Goal: Information Seeking & Learning: Learn about a topic

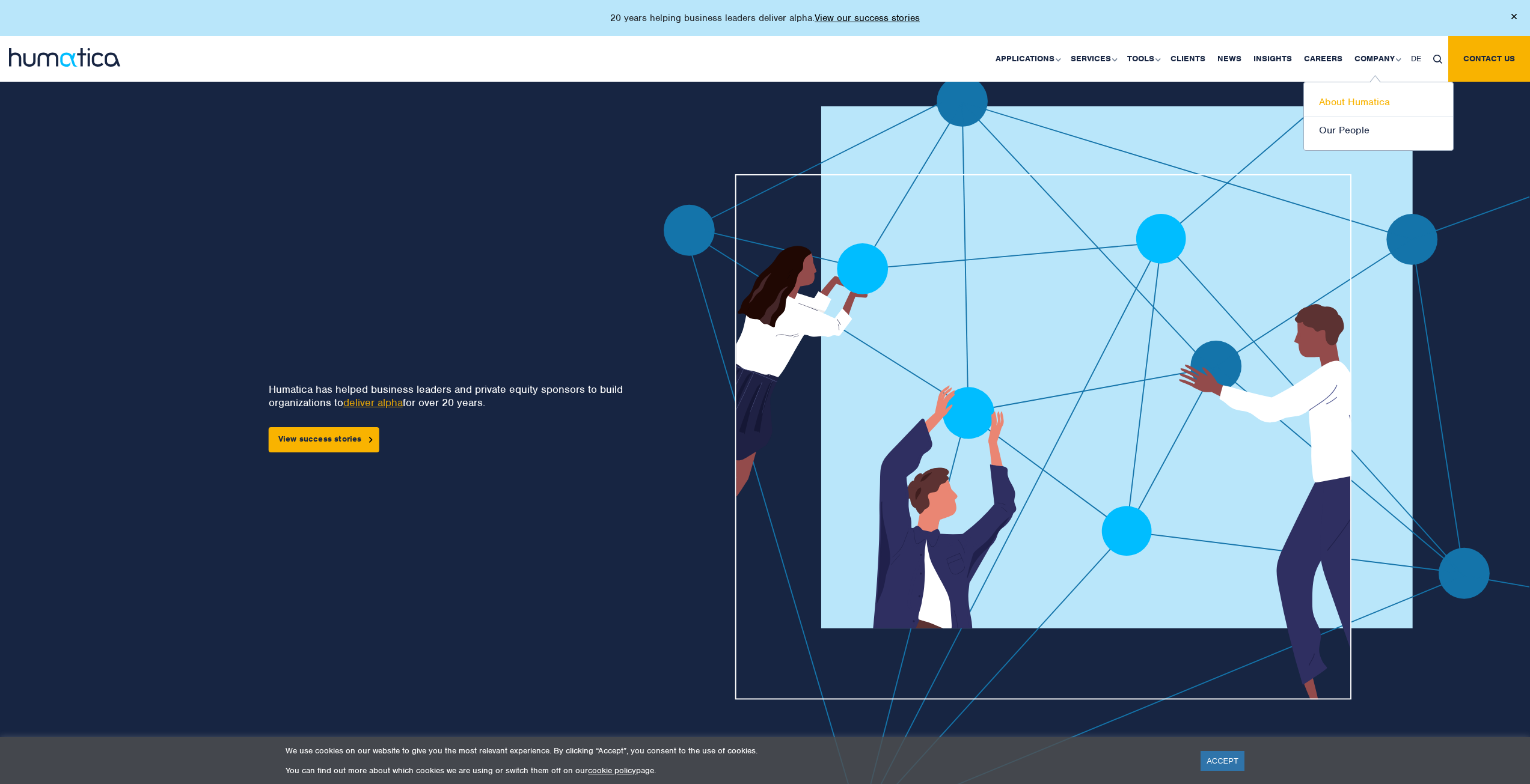
click at [1353, 91] on link "About Humatica" at bounding box center [1378, 102] width 149 height 28
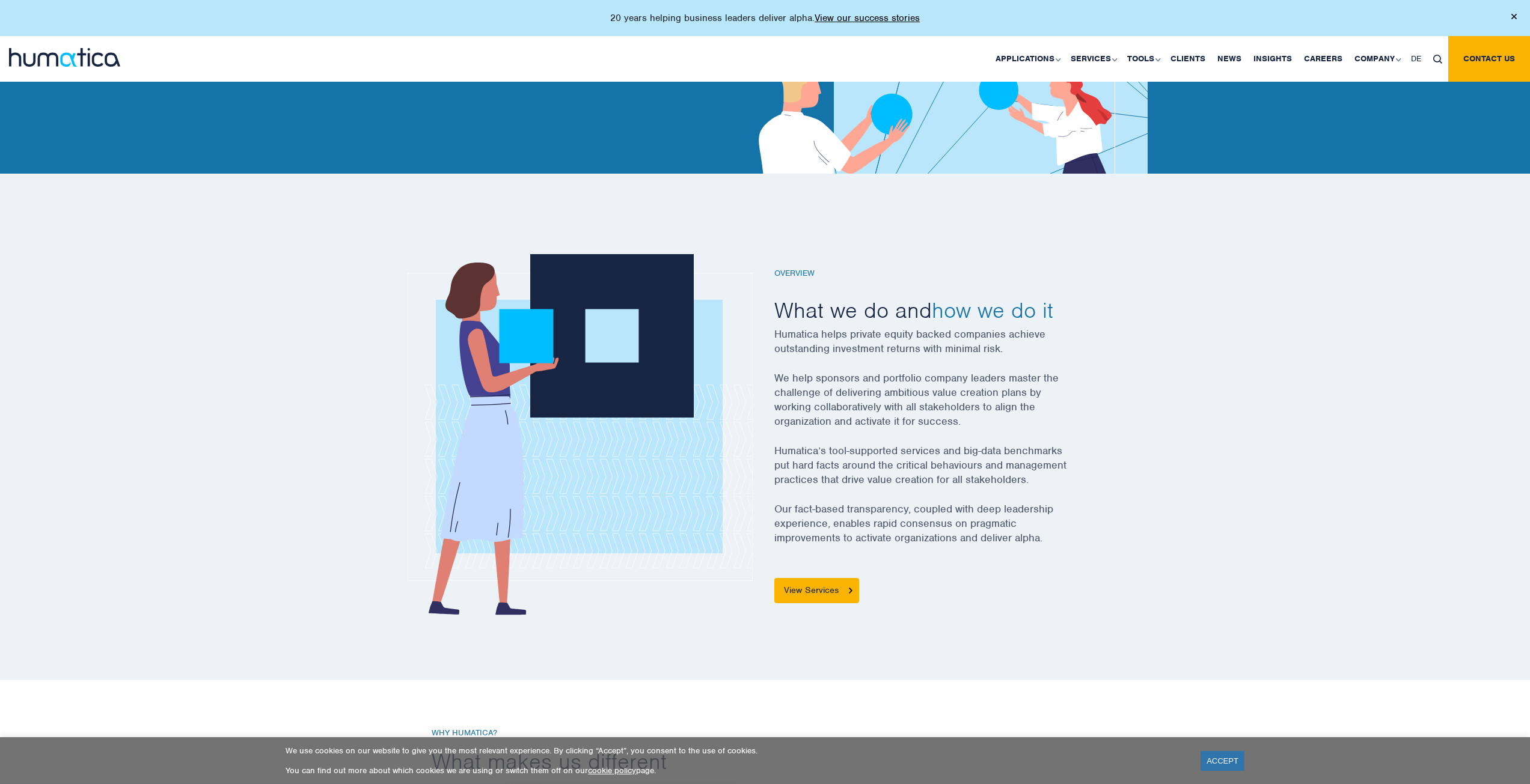
scroll to position [300, 0]
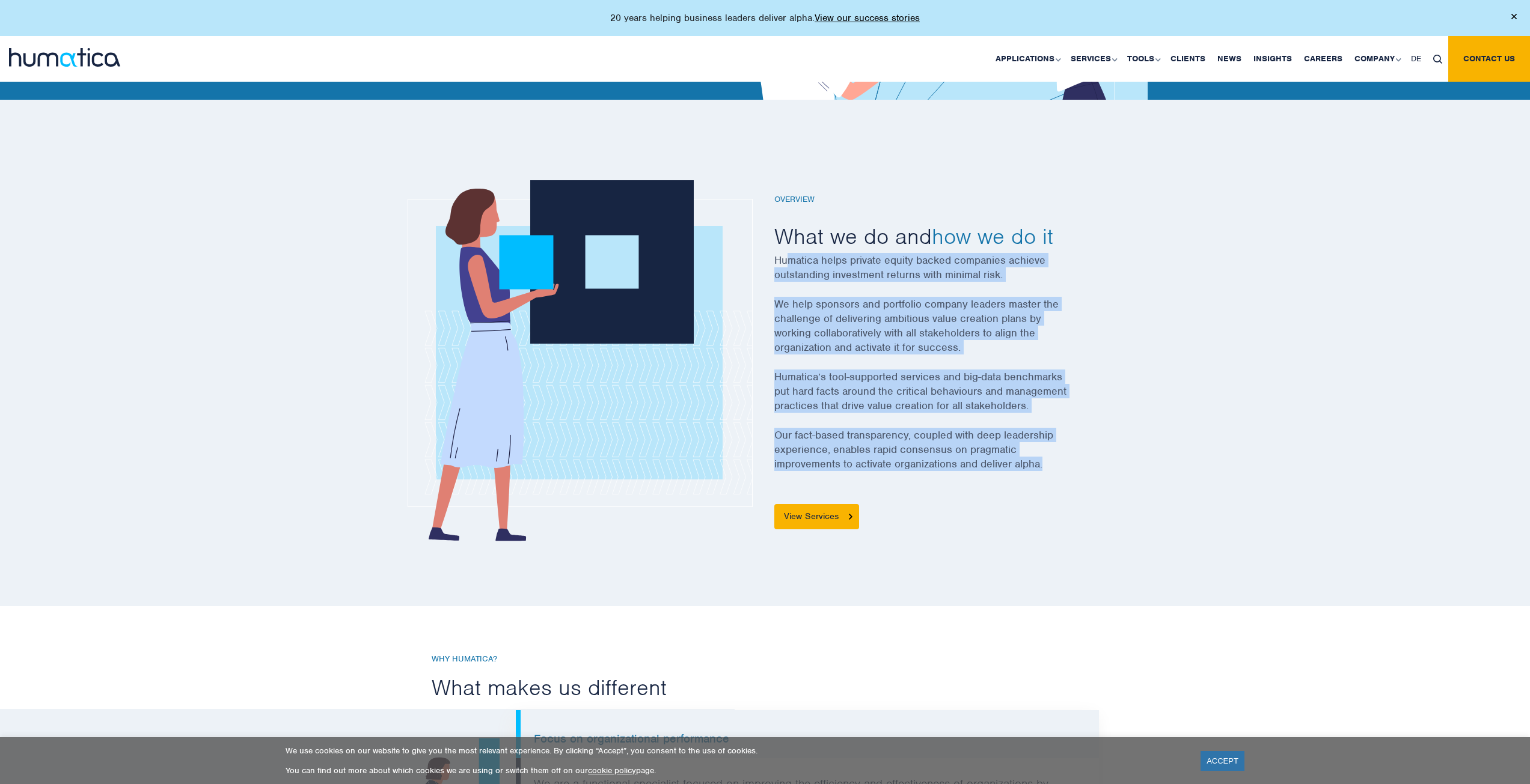
drag, startPoint x: 805, startPoint y: 259, endPoint x: 1080, endPoint y: 477, distance: 350.9
click at [1080, 477] on div "Overview What we do and how we do it Humatica helps private equity backed compa…" at bounding box center [936, 363] width 324 height 335
click at [1080, 477] on p "Our fact-based transparency, coupled with deep leadership experience, enables r…" at bounding box center [936, 457] width 324 height 59
drag, startPoint x: 1080, startPoint y: 477, endPoint x: 781, endPoint y: 269, distance: 364.2
click at [781, 269] on div "Overview What we do and how we do it Humatica helps private equity backed compa…" at bounding box center [936, 363] width 324 height 335
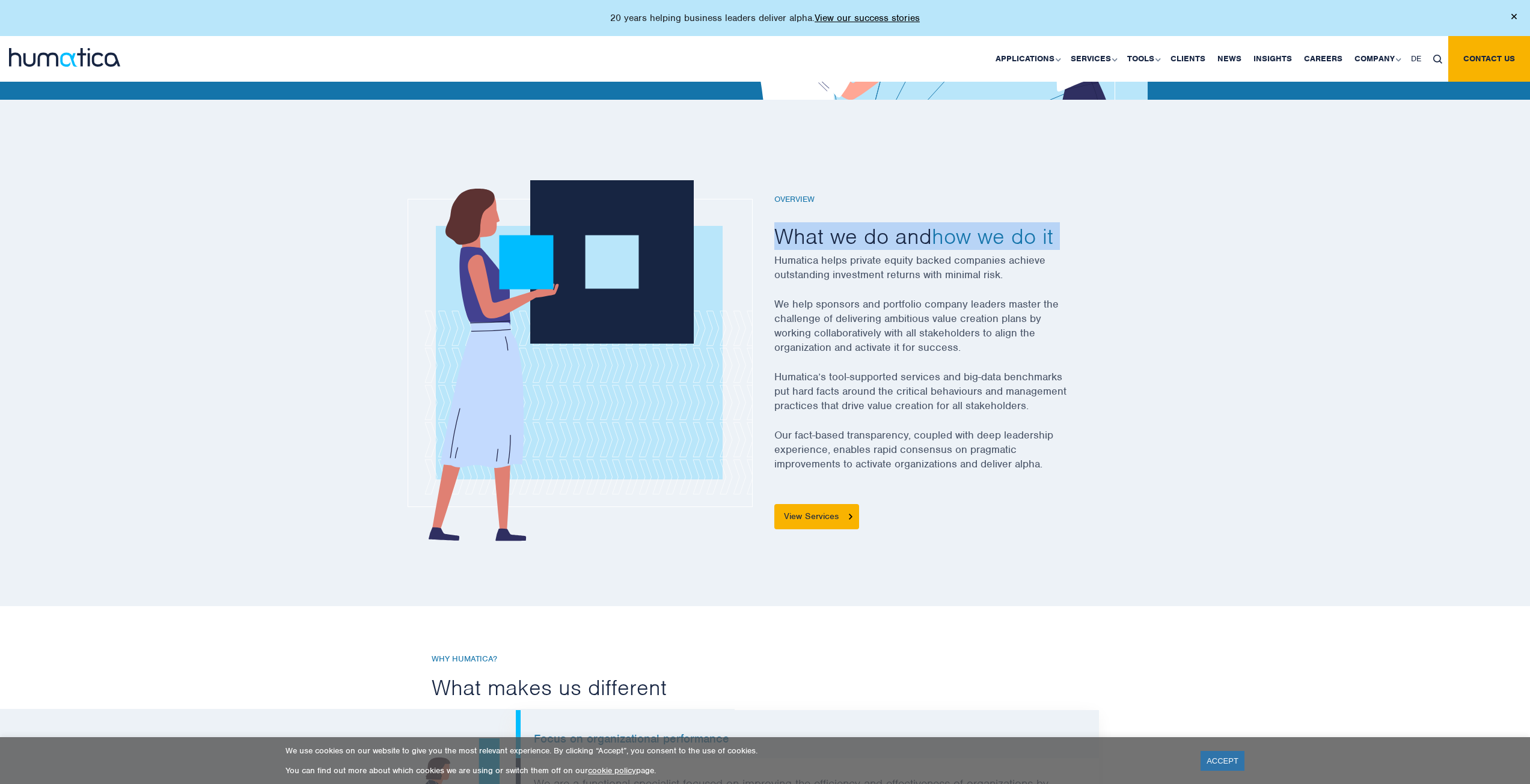
click at [774, 250] on div "Overview What we do and how we do it Humatica helps private equity backed compa…" at bounding box center [936, 363] width 324 height 335
click at [975, 439] on p "Our fact-based transparency, coupled with deep leadership experience, enables r…" at bounding box center [936, 457] width 324 height 59
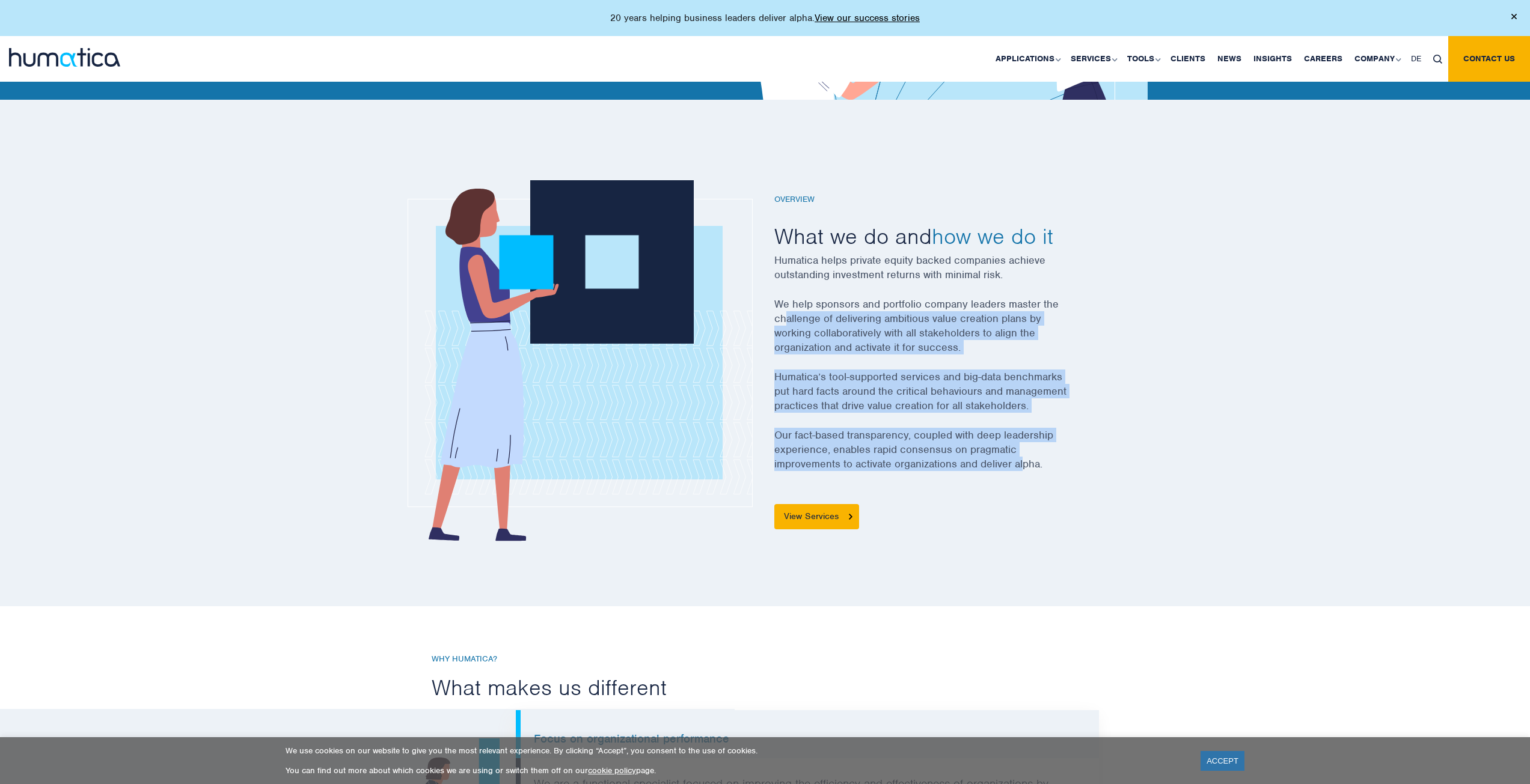
drag, startPoint x: 785, startPoint y: 317, endPoint x: 1023, endPoint y: 473, distance: 284.6
click at [1023, 473] on div "Overview What we do and how we do it Humatica helps private equity backed compa…" at bounding box center [936, 363] width 324 height 335
click at [1023, 473] on p "Our fact-based transparency, coupled with deep leadership experience, enables r…" at bounding box center [936, 457] width 324 height 59
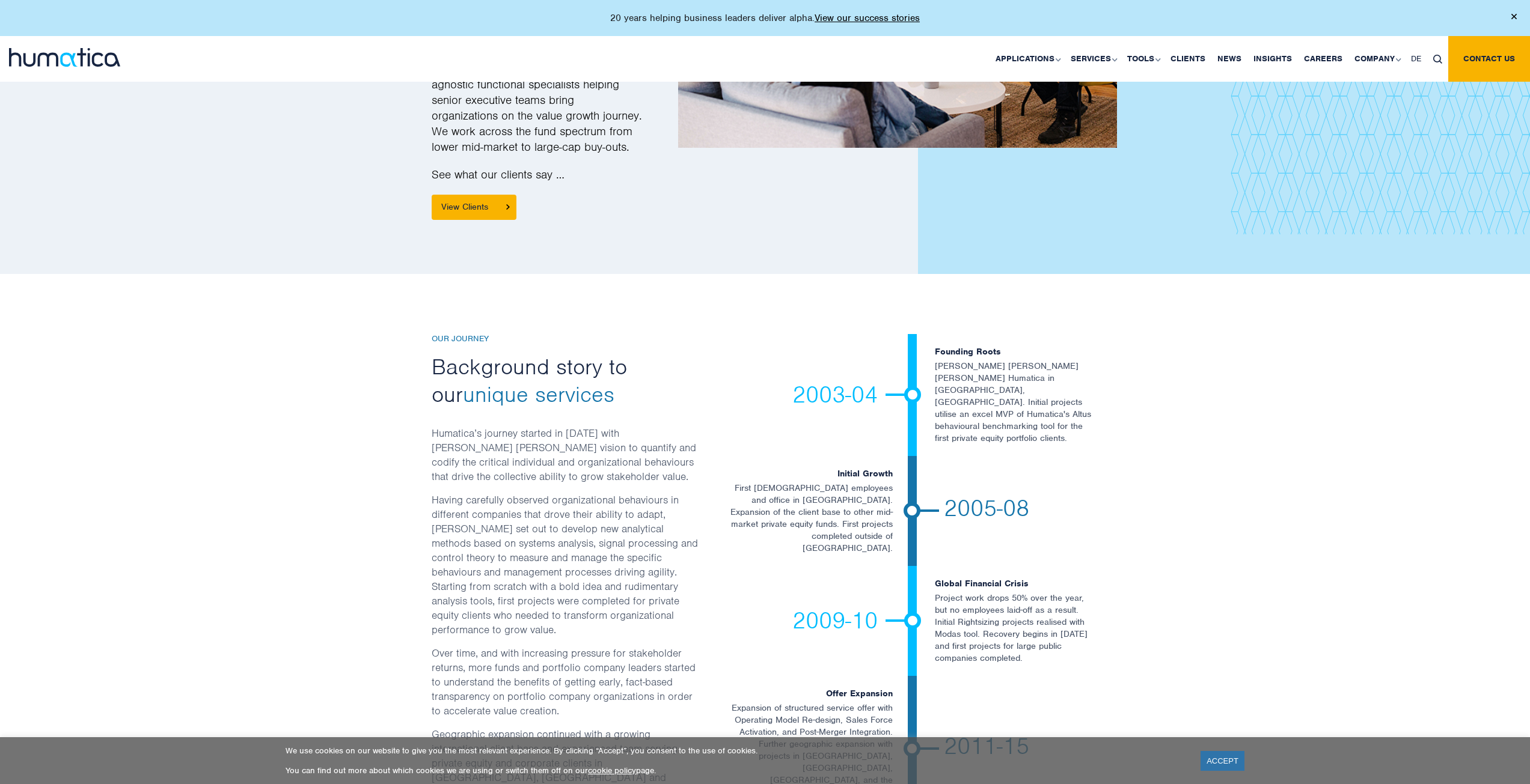
scroll to position [1743, 0]
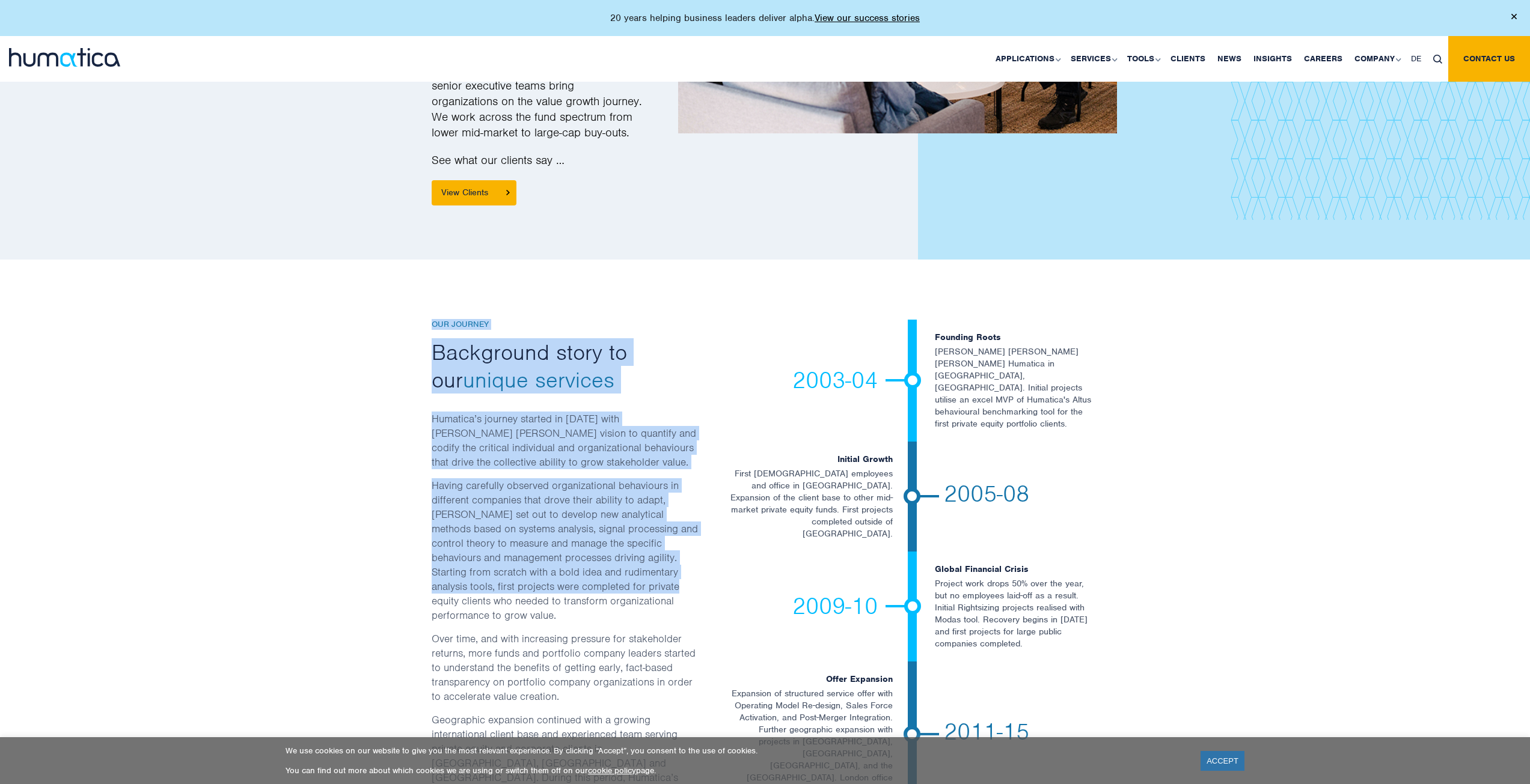
drag, startPoint x: 408, startPoint y: 315, endPoint x: 641, endPoint y: 530, distance: 317.0
click at [641, 530] on div "Our Journey Background story to our unique services Humatica’s journey started …" at bounding box center [765, 696] width 1530 height 874
click at [641, 530] on p "Having carefully observed organizational behaviours in different companies that…" at bounding box center [565, 554] width 267 height 153
drag, startPoint x: 637, startPoint y: 575, endPoint x: 492, endPoint y: 284, distance: 325.1
click at [492, 319] on div "Our Journey Background story to our unique services Humatica’s journey started …" at bounding box center [565, 697] width 267 height 754
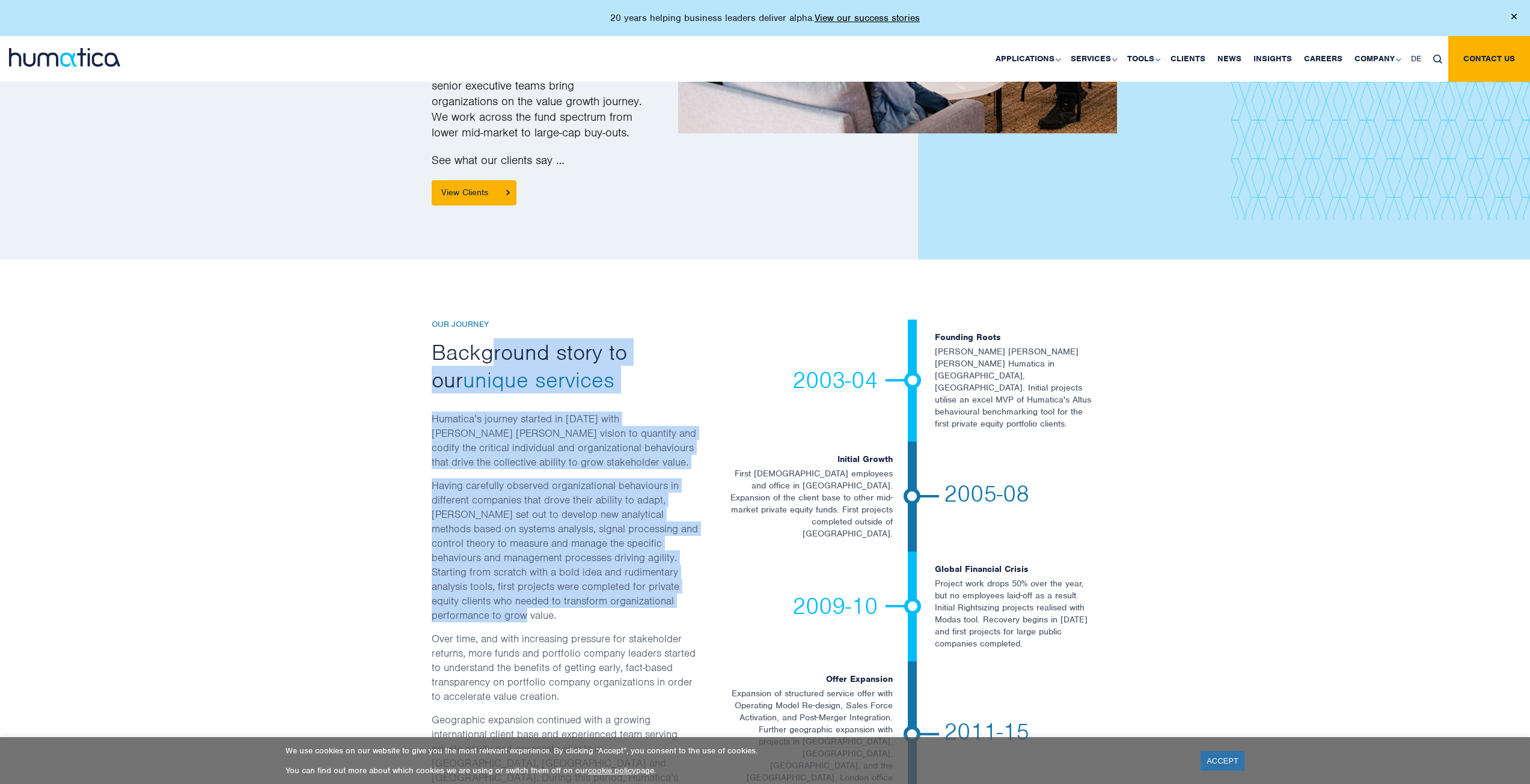
click at [492, 339] on h2 "Background story to our unique services" at bounding box center [565, 366] width 267 height 55
drag, startPoint x: 460, startPoint y: 311, endPoint x: 581, endPoint y: 559, distance: 275.9
click at [581, 559] on div "Our Journey Background story to our unique services Humatica’s journey started …" at bounding box center [565, 697] width 267 height 754
click at [581, 559] on p "Having carefully observed organizational behaviours in different companies that…" at bounding box center [565, 554] width 267 height 153
drag, startPoint x: 581, startPoint y: 559, endPoint x: 426, endPoint y: 282, distance: 317.4
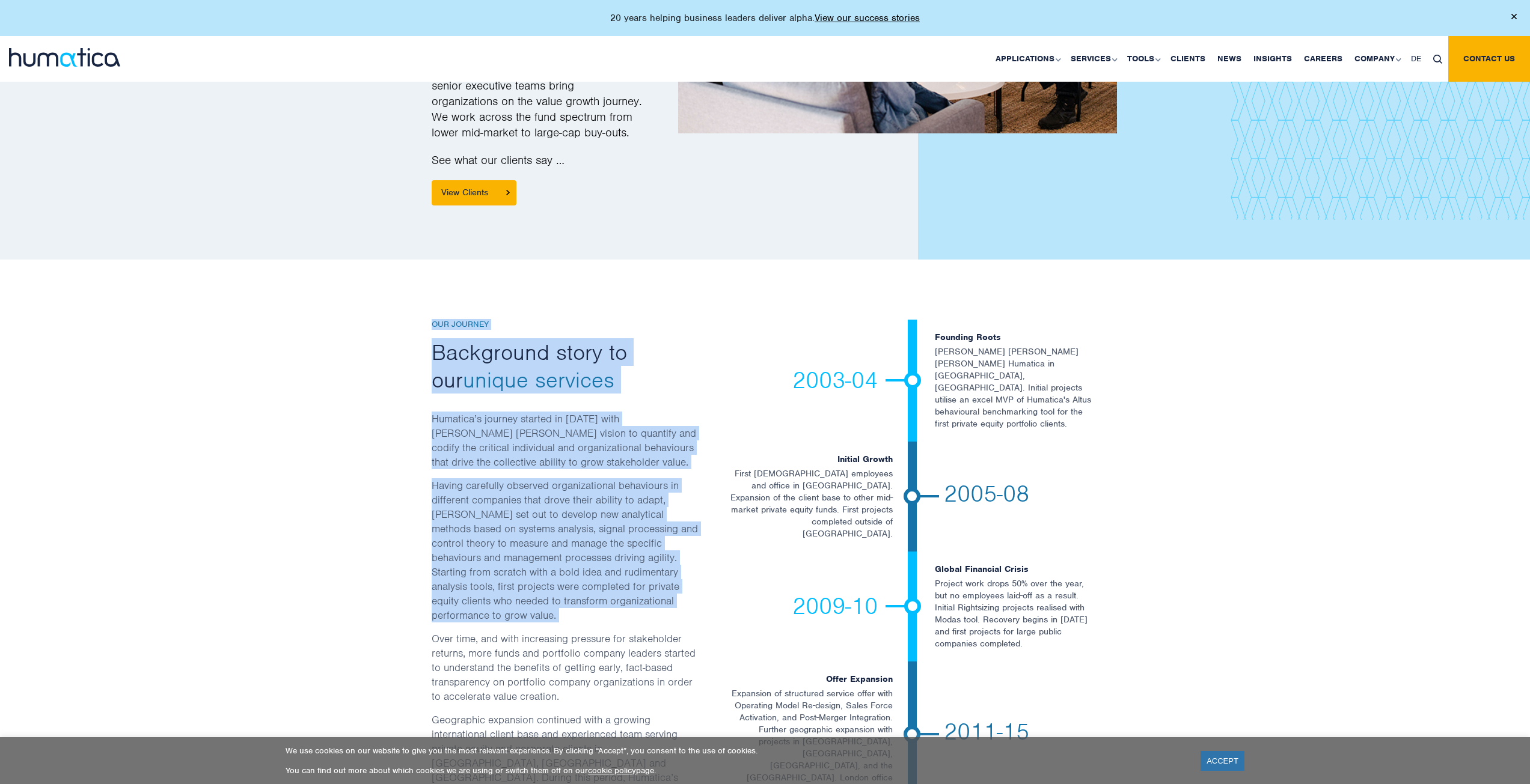
click at [426, 319] on div "Our Journey Background story to our unique services Humatica’s journey started …" at bounding box center [565, 697] width 286 height 754
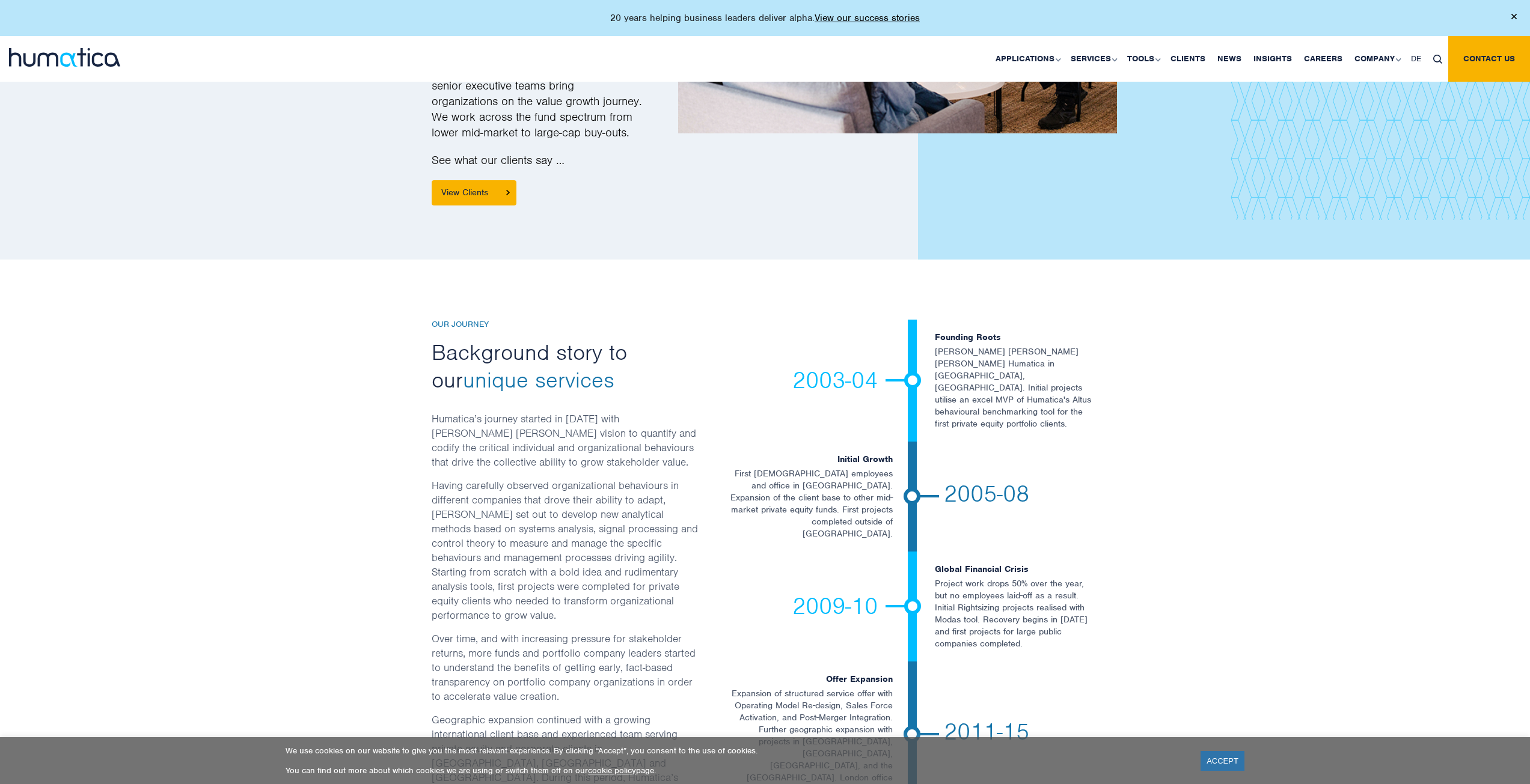
click at [426, 319] on div "Our Journey Background story to our unique services Humatica’s journey started …" at bounding box center [565, 697] width 286 height 754
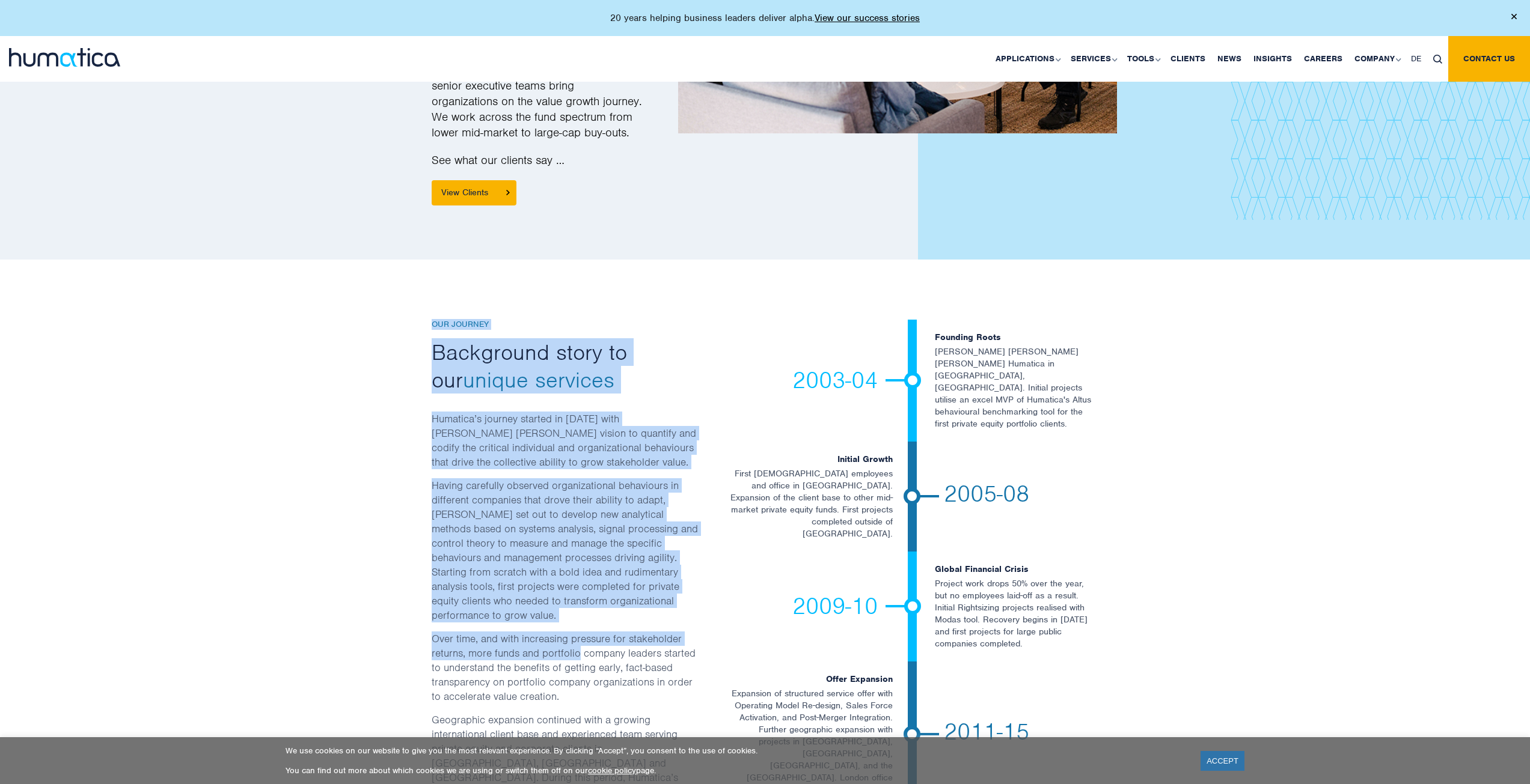
drag, startPoint x: 426, startPoint y: 282, endPoint x: 551, endPoint y: 595, distance: 337.0
click at [551, 595] on div "Our Journey Background story to our unique services Humatica’s journey started …" at bounding box center [565, 697] width 286 height 754
click at [550, 562] on p "Having carefully observed organizational behaviours in different companies that…" at bounding box center [565, 554] width 267 height 153
drag, startPoint x: 550, startPoint y: 562, endPoint x: 422, endPoint y: 295, distance: 296.1
click at [422, 319] on div "Our Journey Background story to our unique services Humatica’s journey started …" at bounding box center [565, 697] width 286 height 754
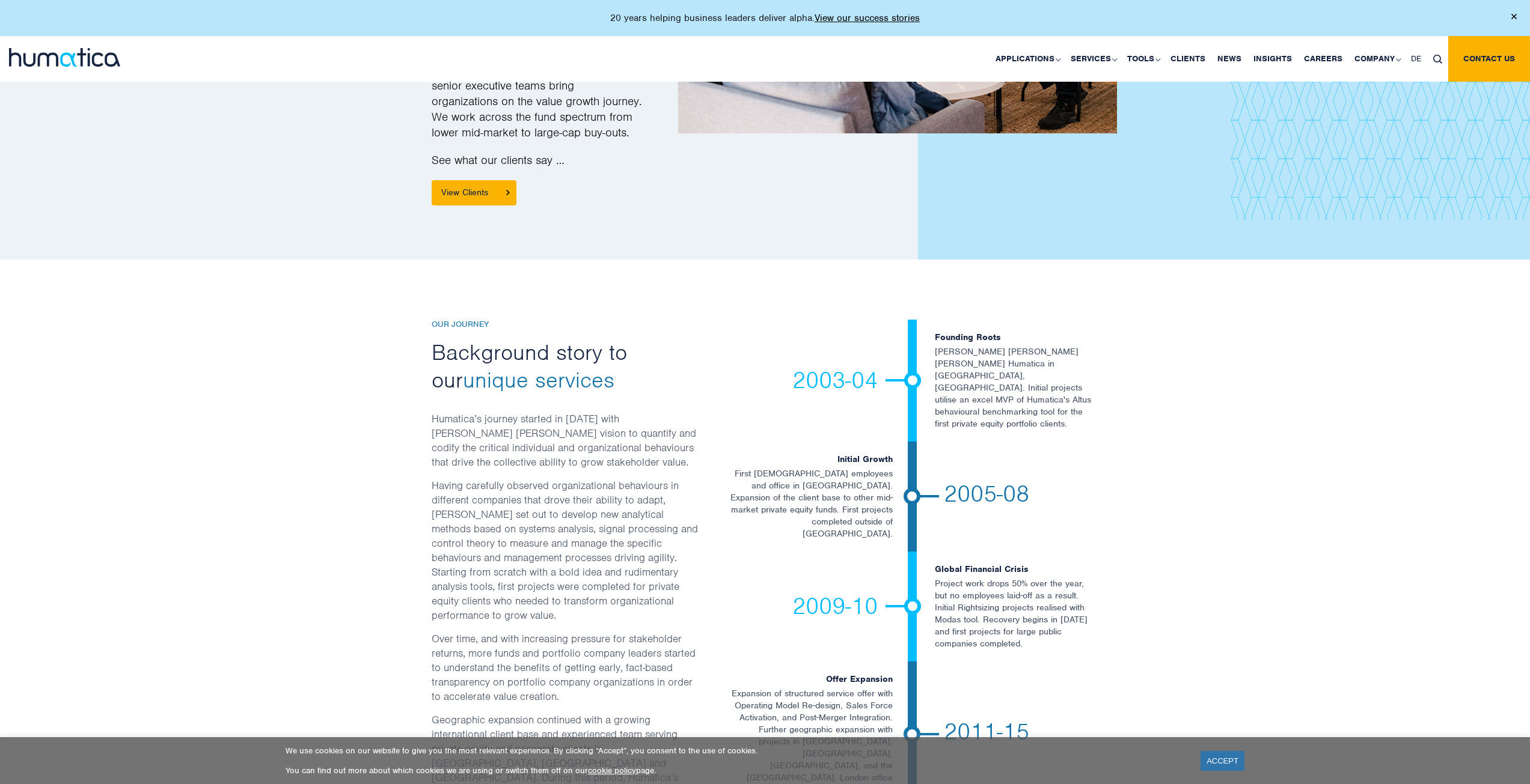
click at [422, 319] on div "Our Journey Background story to our unique services Humatica’s journey started …" at bounding box center [565, 697] width 286 height 754
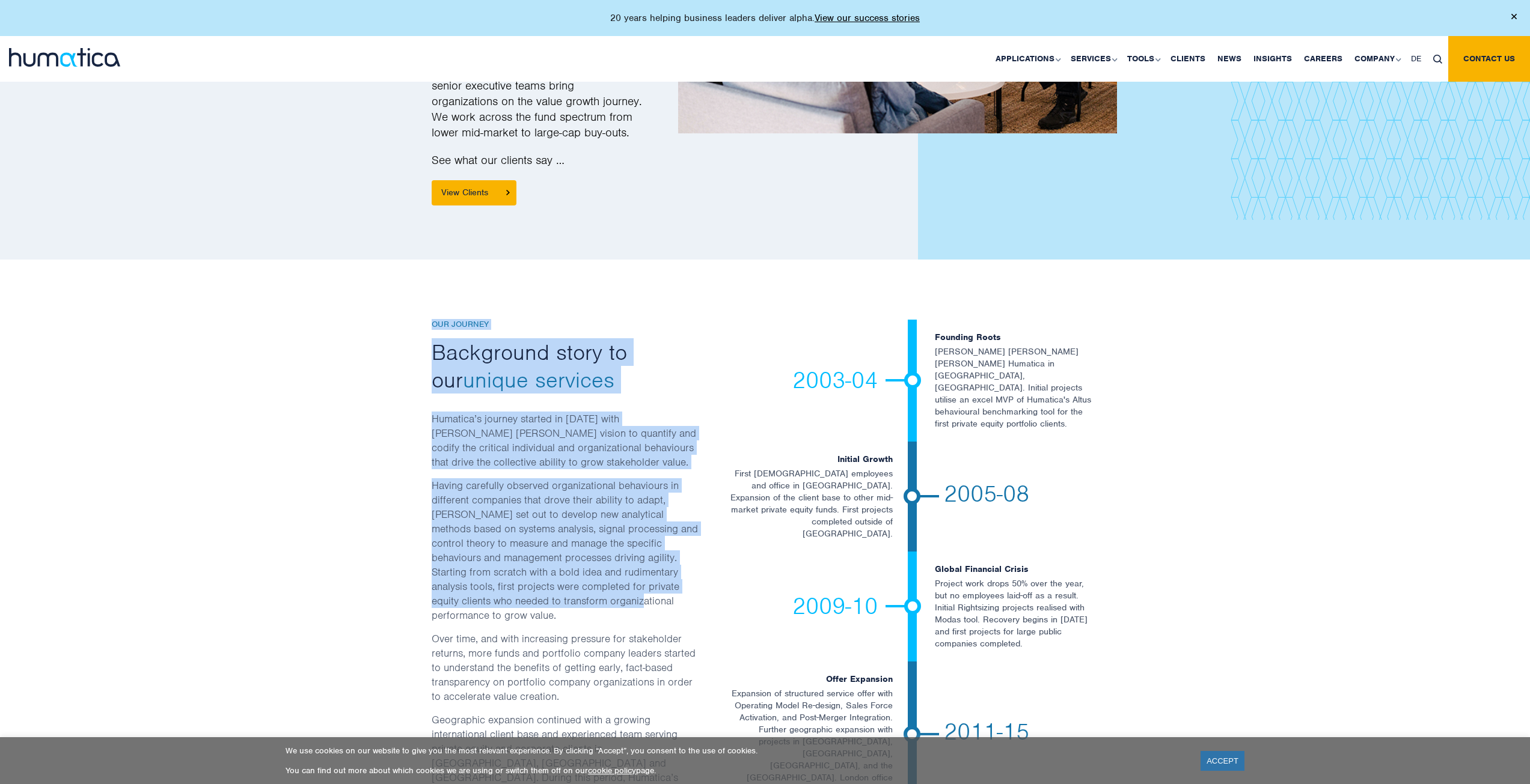
drag, startPoint x: 422, startPoint y: 295, endPoint x: 532, endPoint y: 551, distance: 278.6
click at [532, 551] on div "Our Journey Background story to our unique services Humatica’s journey started …" at bounding box center [565, 697] width 286 height 754
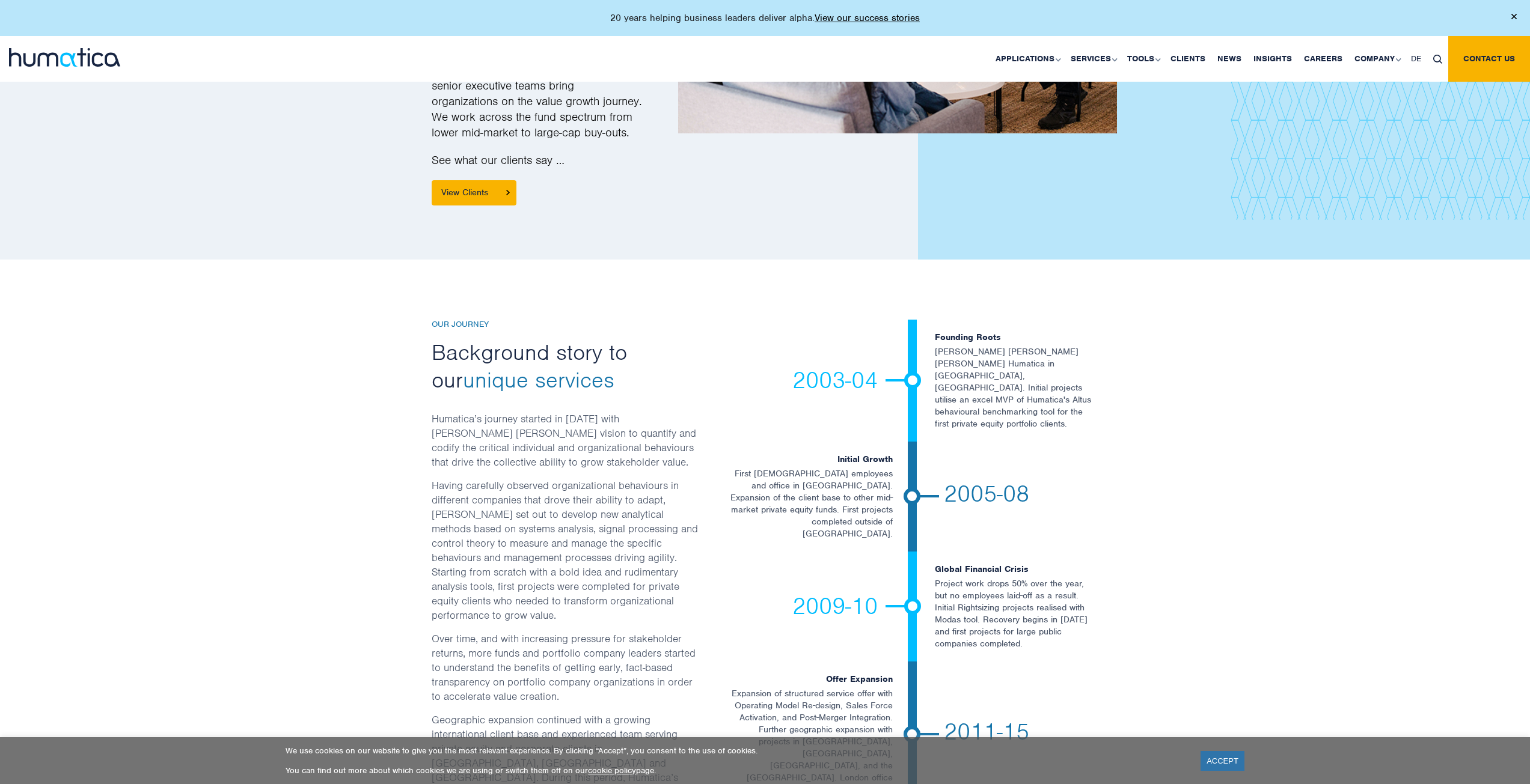
click at [529, 572] on p "Having carefully observed organizational behaviours in different companies that…" at bounding box center [565, 554] width 267 height 153
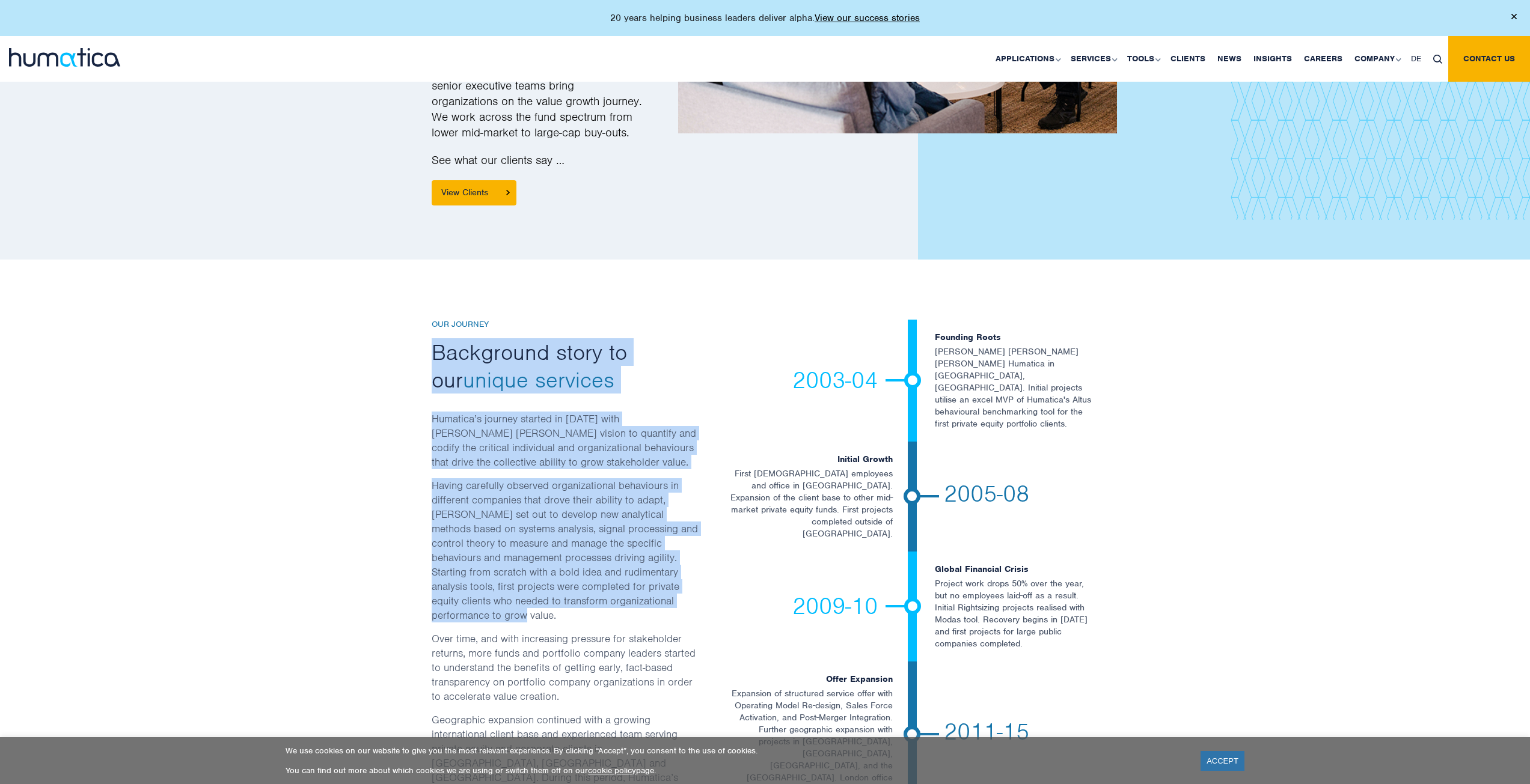
drag, startPoint x: 525, startPoint y: 563, endPoint x: 438, endPoint y: 278, distance: 298.0
click at [438, 319] on div "Our Journey Background story to our unique services Humatica’s journey started …" at bounding box center [565, 697] width 267 height 754
drag, startPoint x: 438, startPoint y: 278, endPoint x: 610, endPoint y: 578, distance: 345.8
click at [610, 578] on div "Our Journey Background story to our unique services Humatica’s journey started …" at bounding box center [565, 697] width 267 height 754
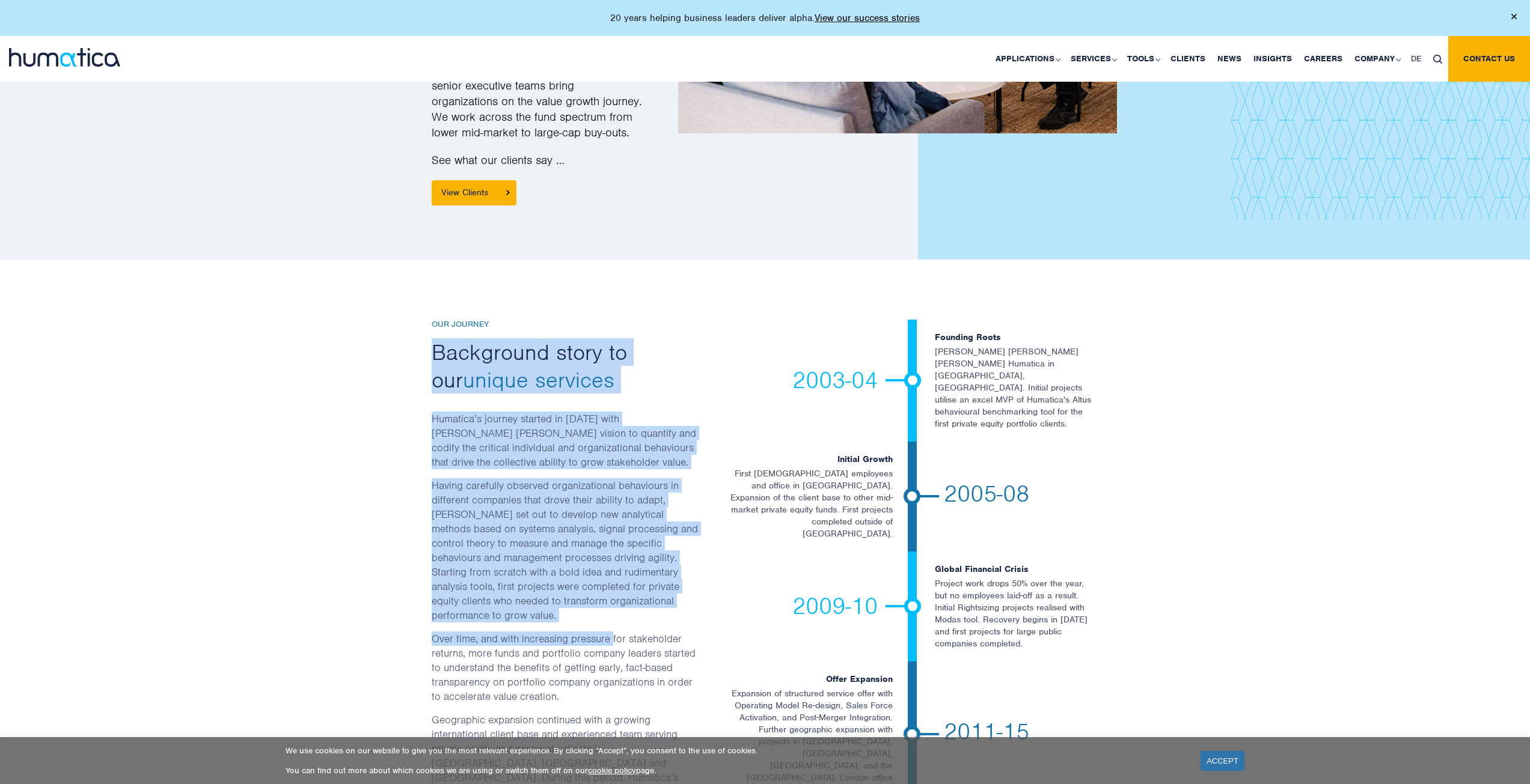
click at [610, 632] on p "Over time, and with increasing pressure for stakeholder returns, more funds and…" at bounding box center [565, 672] width 267 height 81
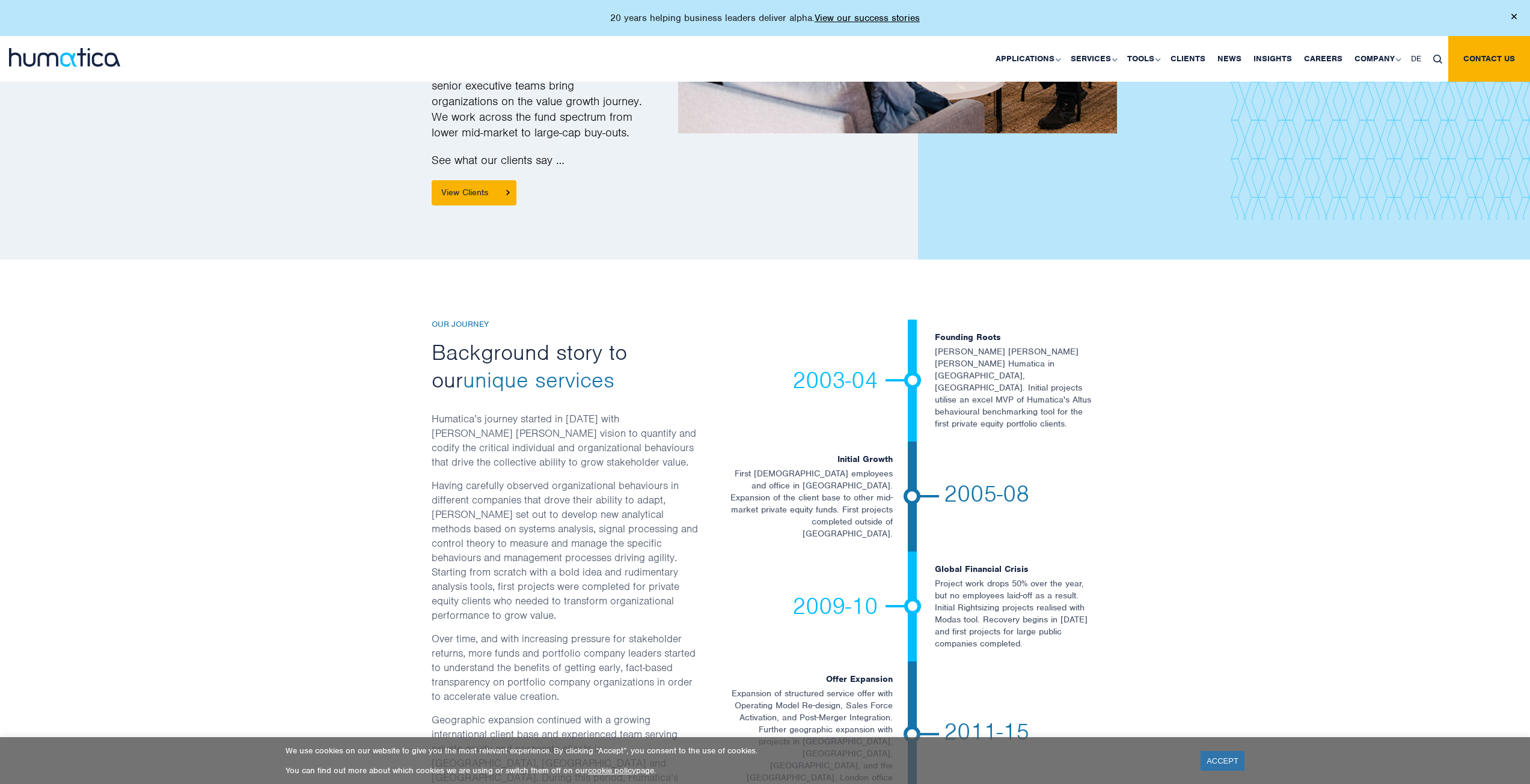
click at [611, 551] on p "Having carefully observed organizational behaviours in different companies that…" at bounding box center [565, 554] width 267 height 153
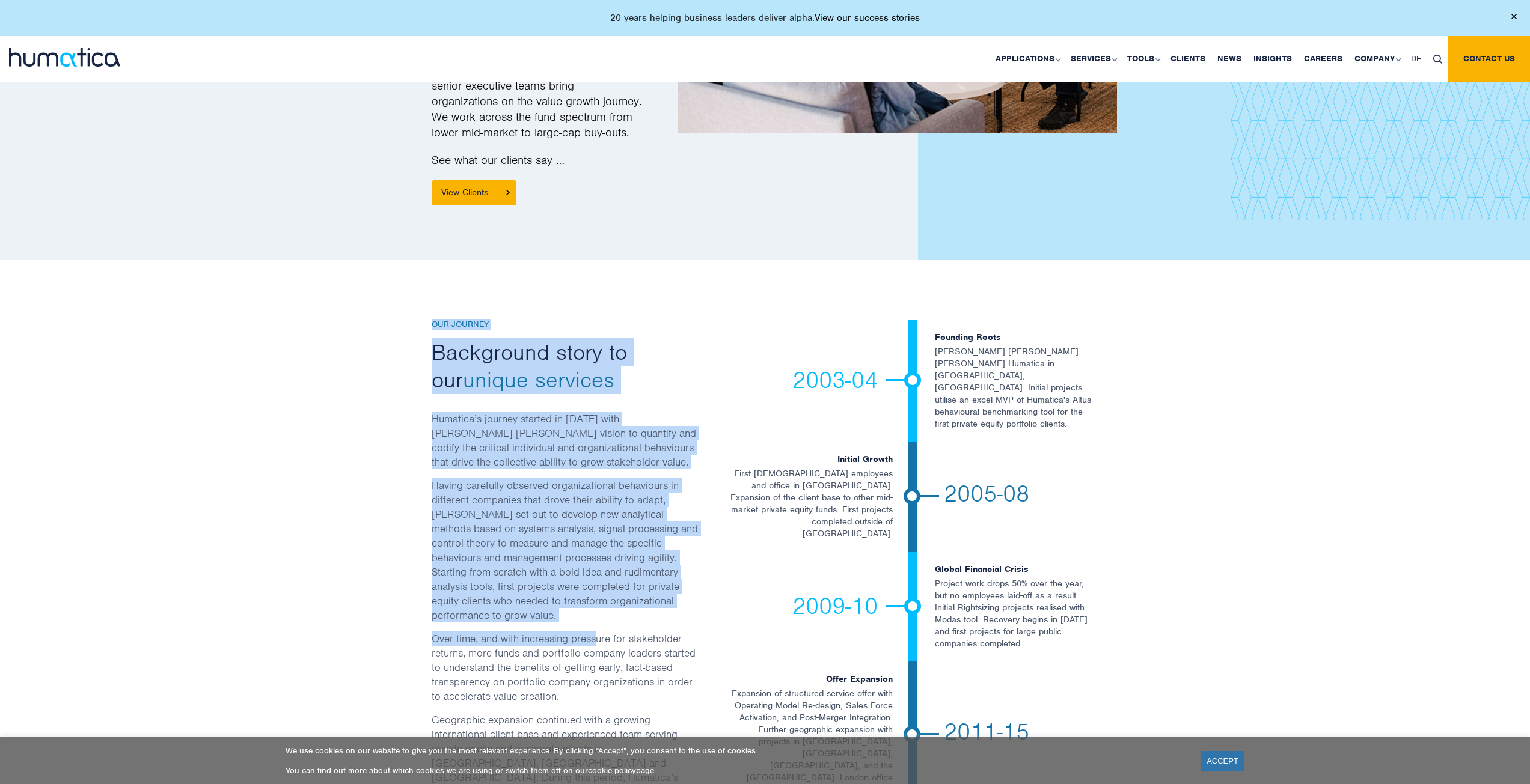
drag, startPoint x: 596, startPoint y: 576, endPoint x: 429, endPoint y: 234, distance: 380.6
click at [429, 259] on div "Our Journey Background story to our unique services Humatica’s journey started …" at bounding box center [765, 696] width 1530 height 874
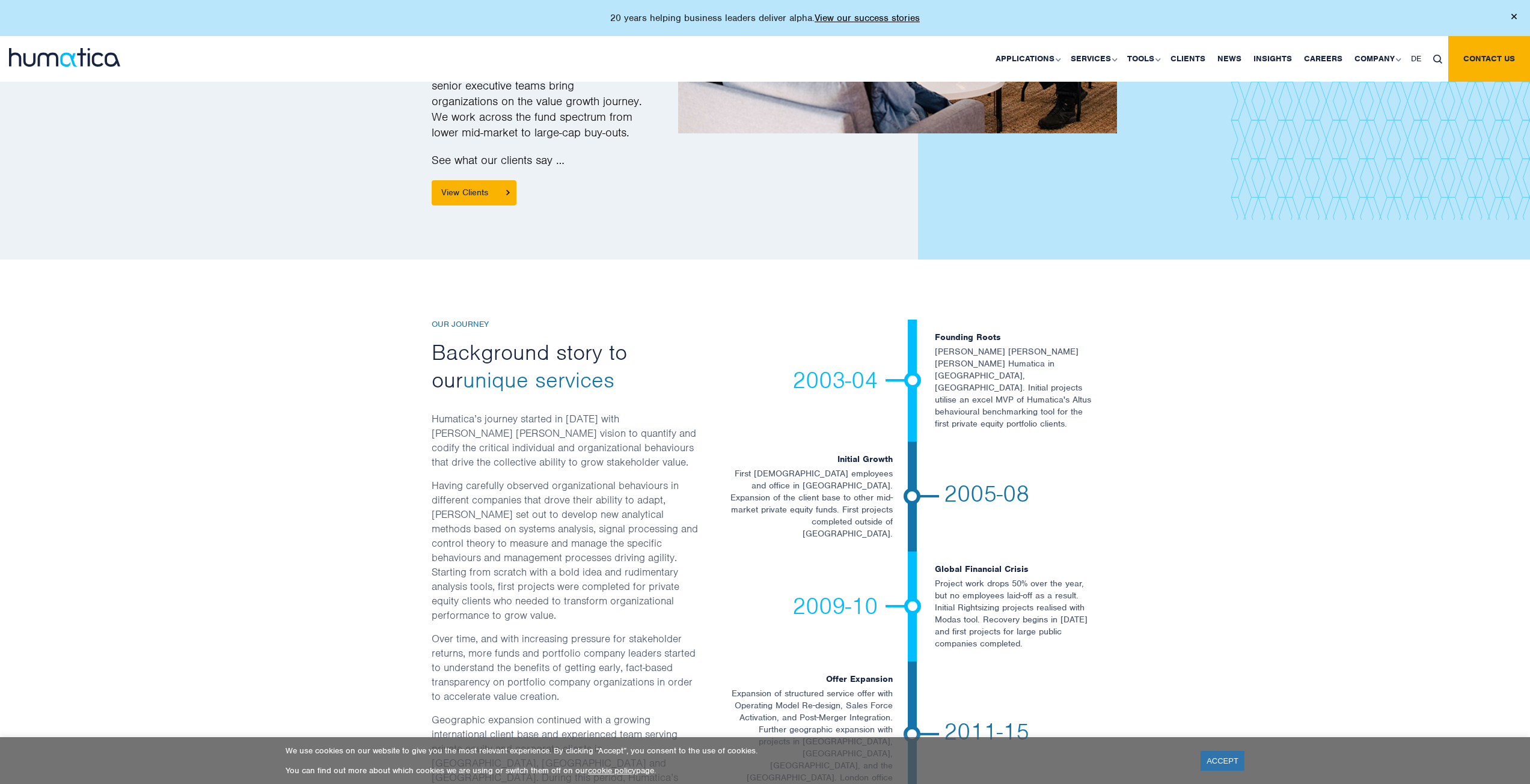
click at [427, 264] on div "Our Journey Background story to our unique services Humatica’s journey started …" at bounding box center [765, 696] width 1530 height 874
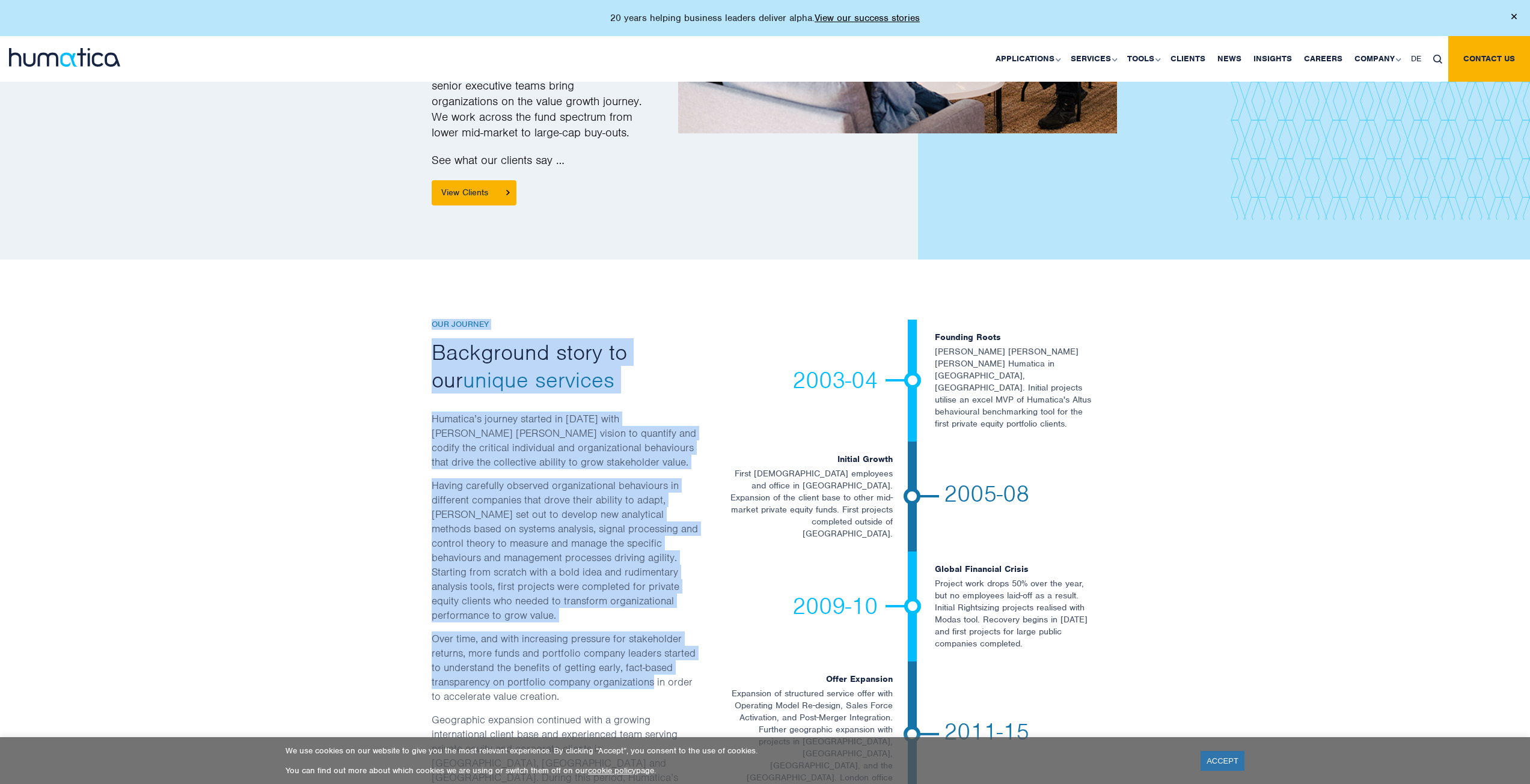
drag, startPoint x: 427, startPoint y: 264, endPoint x: 597, endPoint y: 624, distance: 398.1
click at [597, 624] on div "Our Journey Background story to our unique services Humatica’s journey started …" at bounding box center [765, 696] width 1530 height 874
click at [597, 632] on p "Over time, and with increasing pressure for stakeholder returns, more funds and…" at bounding box center [565, 672] width 267 height 81
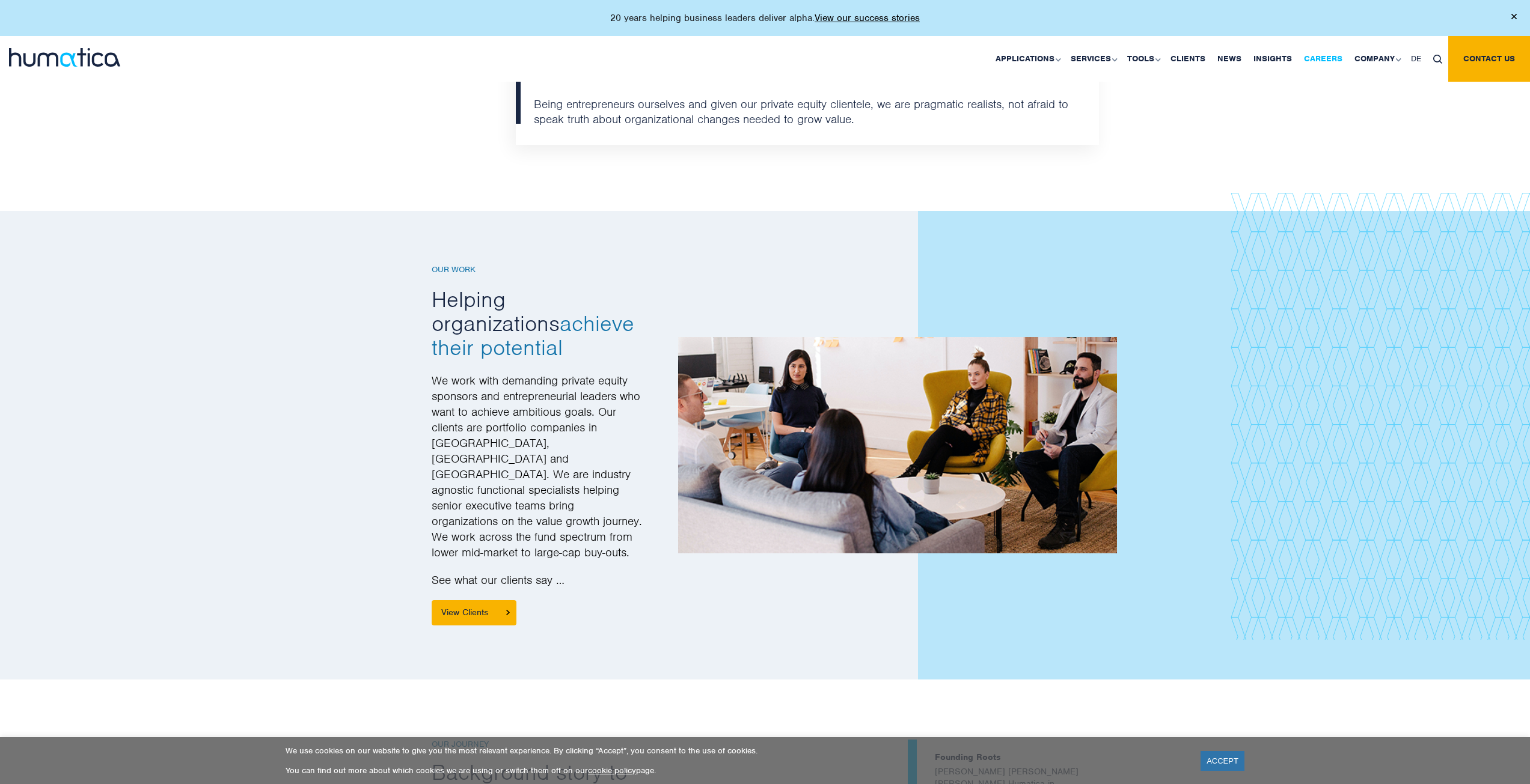
scroll to position [1322, 0]
click at [1364, 130] on link "Our People" at bounding box center [1378, 130] width 149 height 27
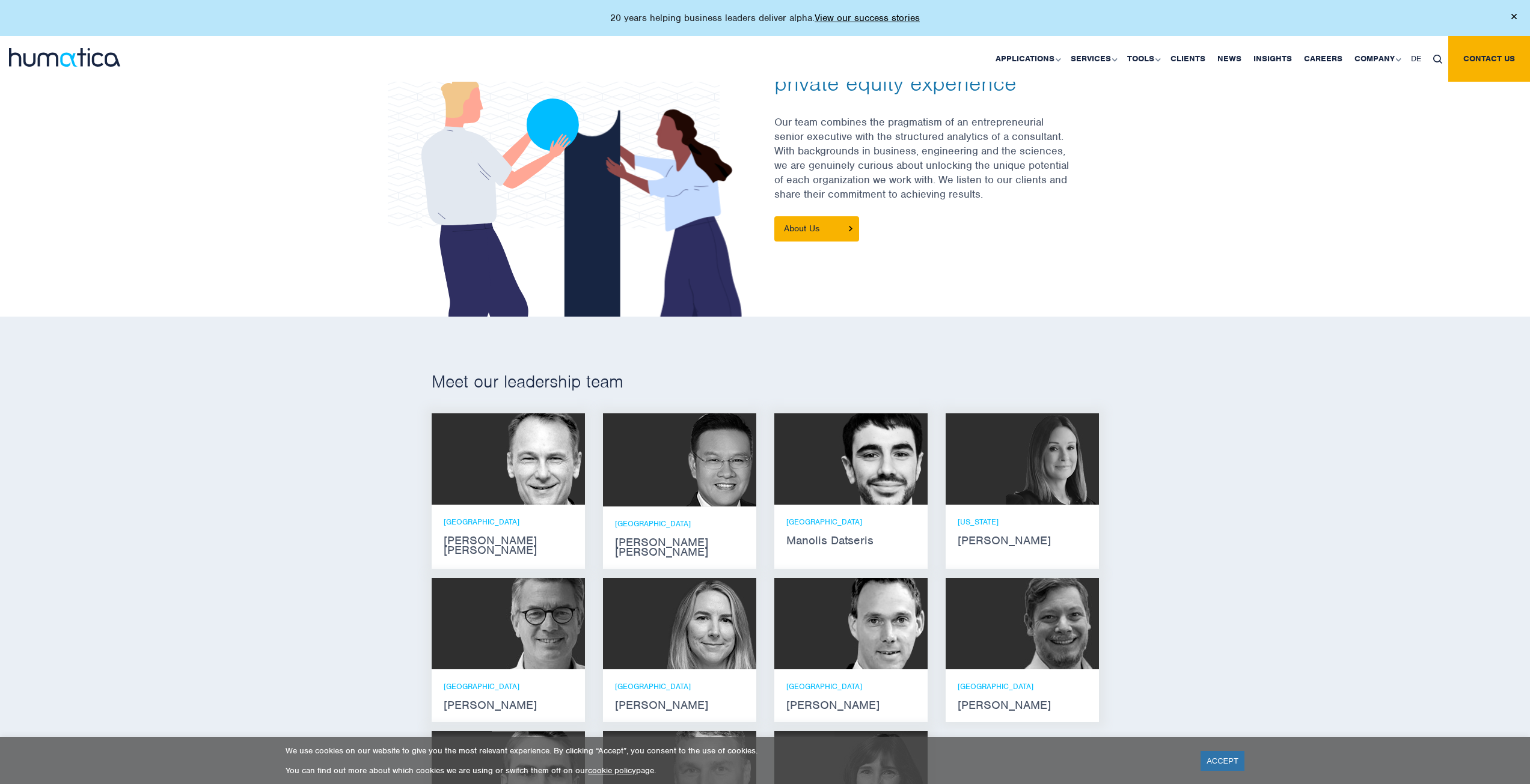
scroll to position [601, 0]
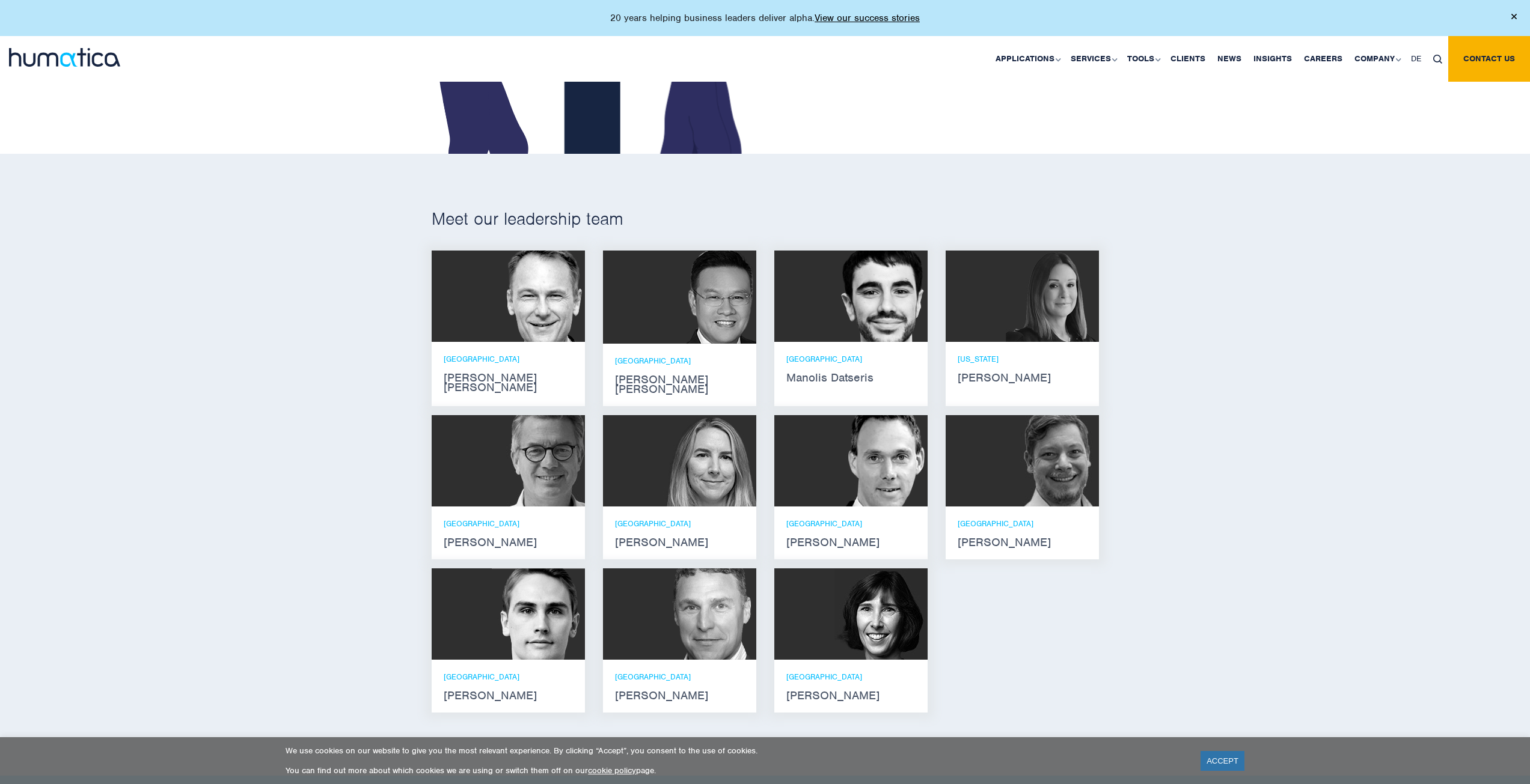
click at [805, 373] on strong "Manolis Datseris" at bounding box center [850, 378] width 129 height 10
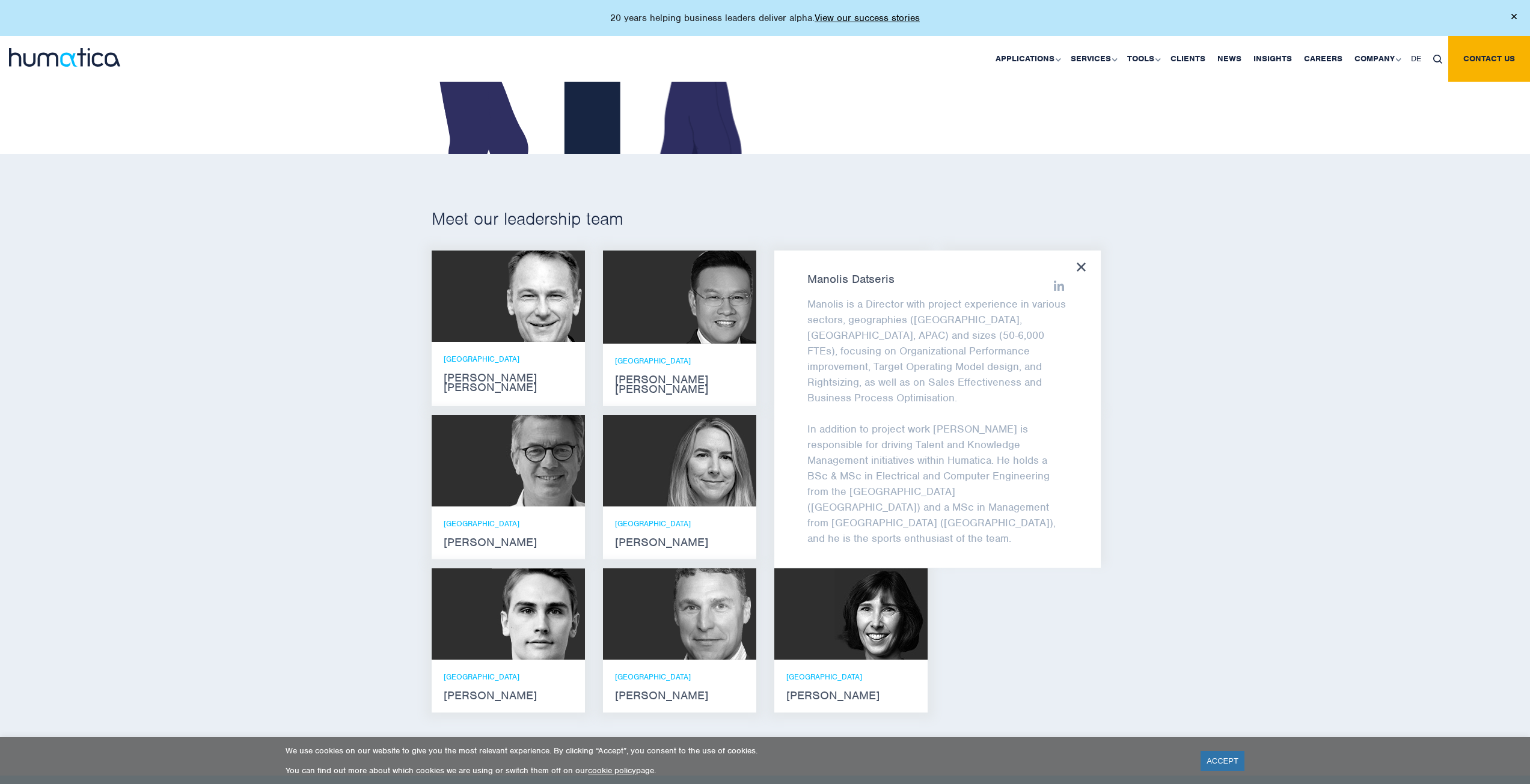
click at [1083, 262] on icon at bounding box center [1080, 266] width 9 height 9
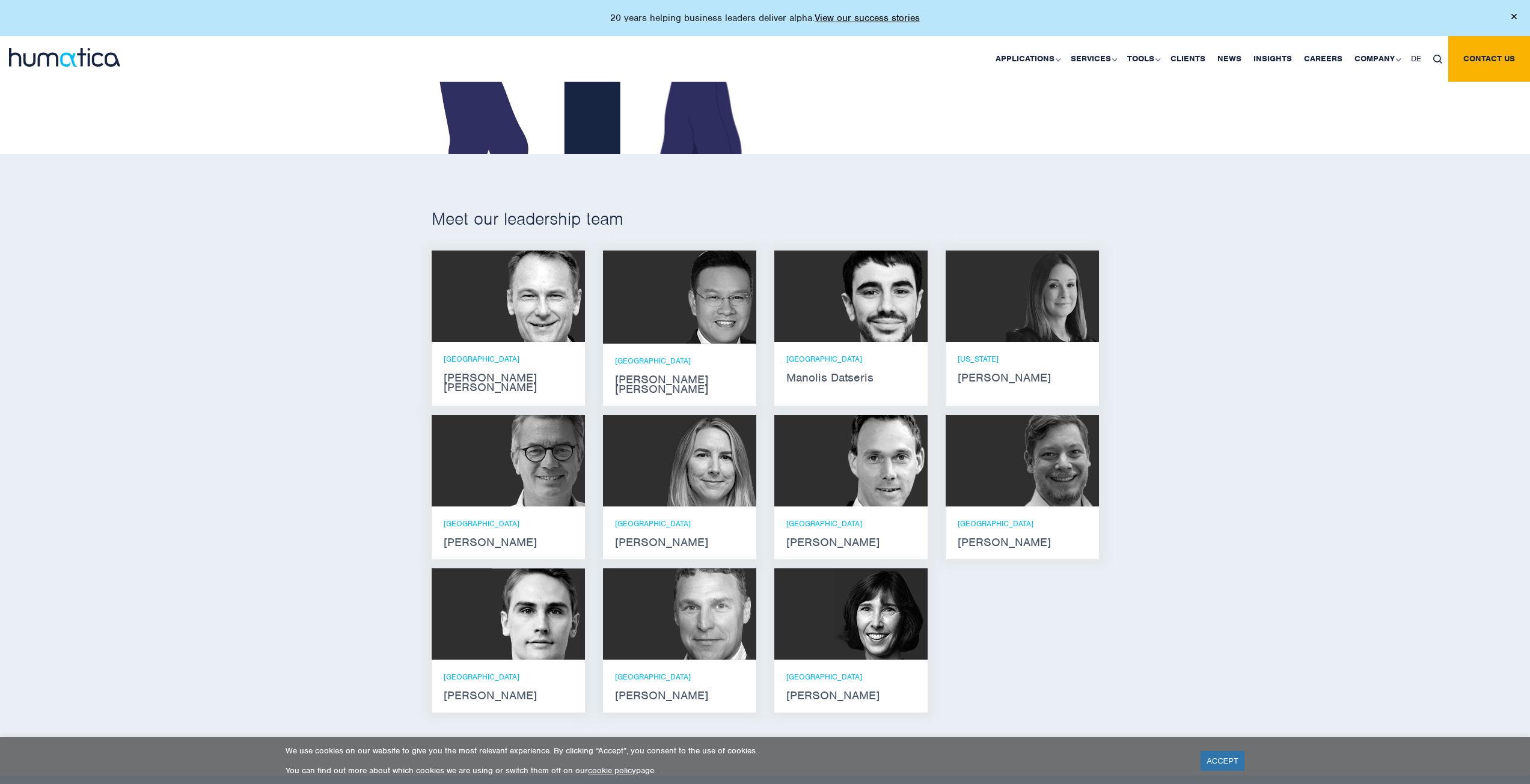
click at [493, 359] on p "ZURICH" at bounding box center [508, 359] width 129 height 10
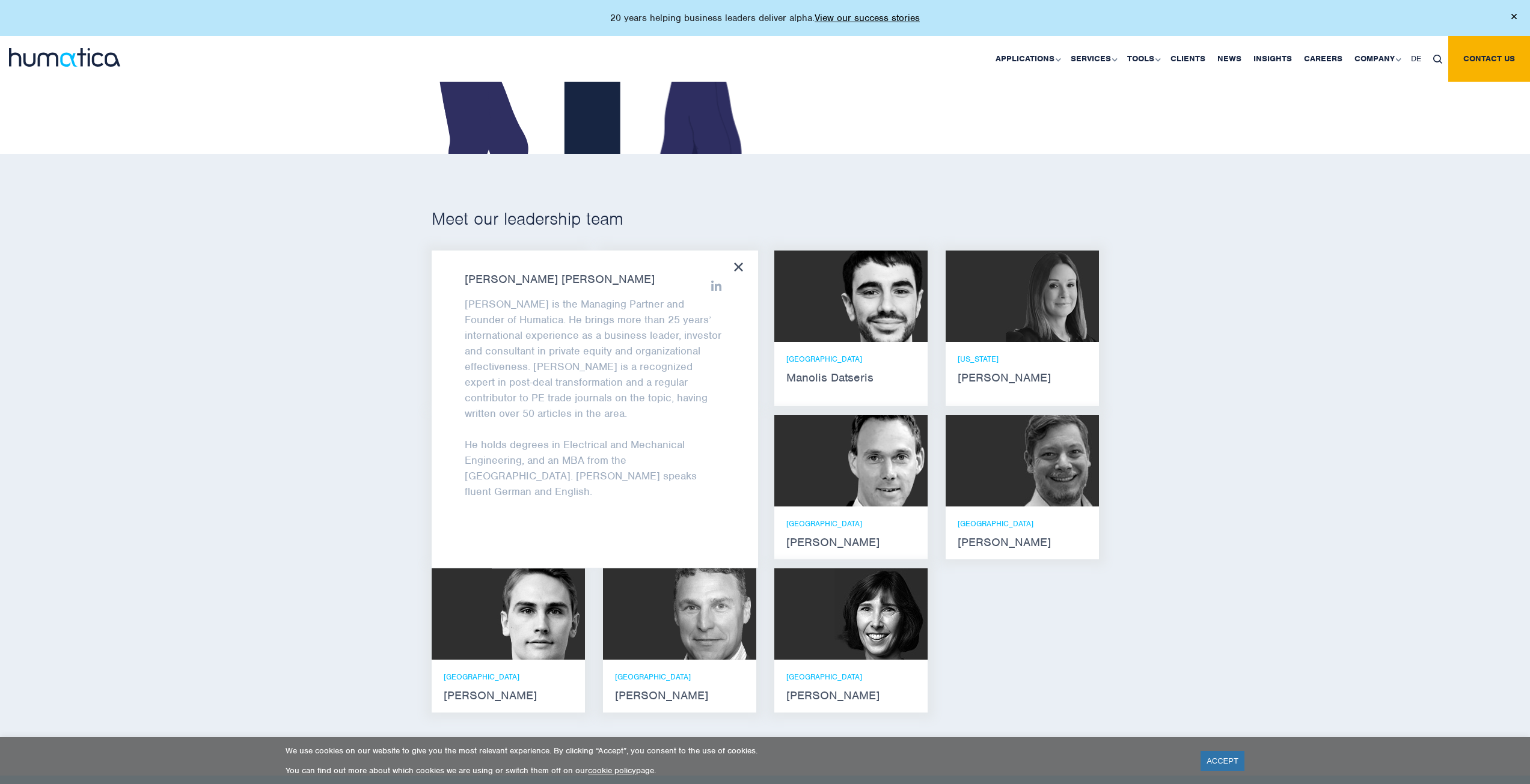
click at [733, 262] on div "Andros Payne Andros is the Managing Partner and Founder of Humatica. He brings …" at bounding box center [595, 408] width 327 height 317
click at [739, 265] on icon at bounding box center [738, 266] width 9 height 9
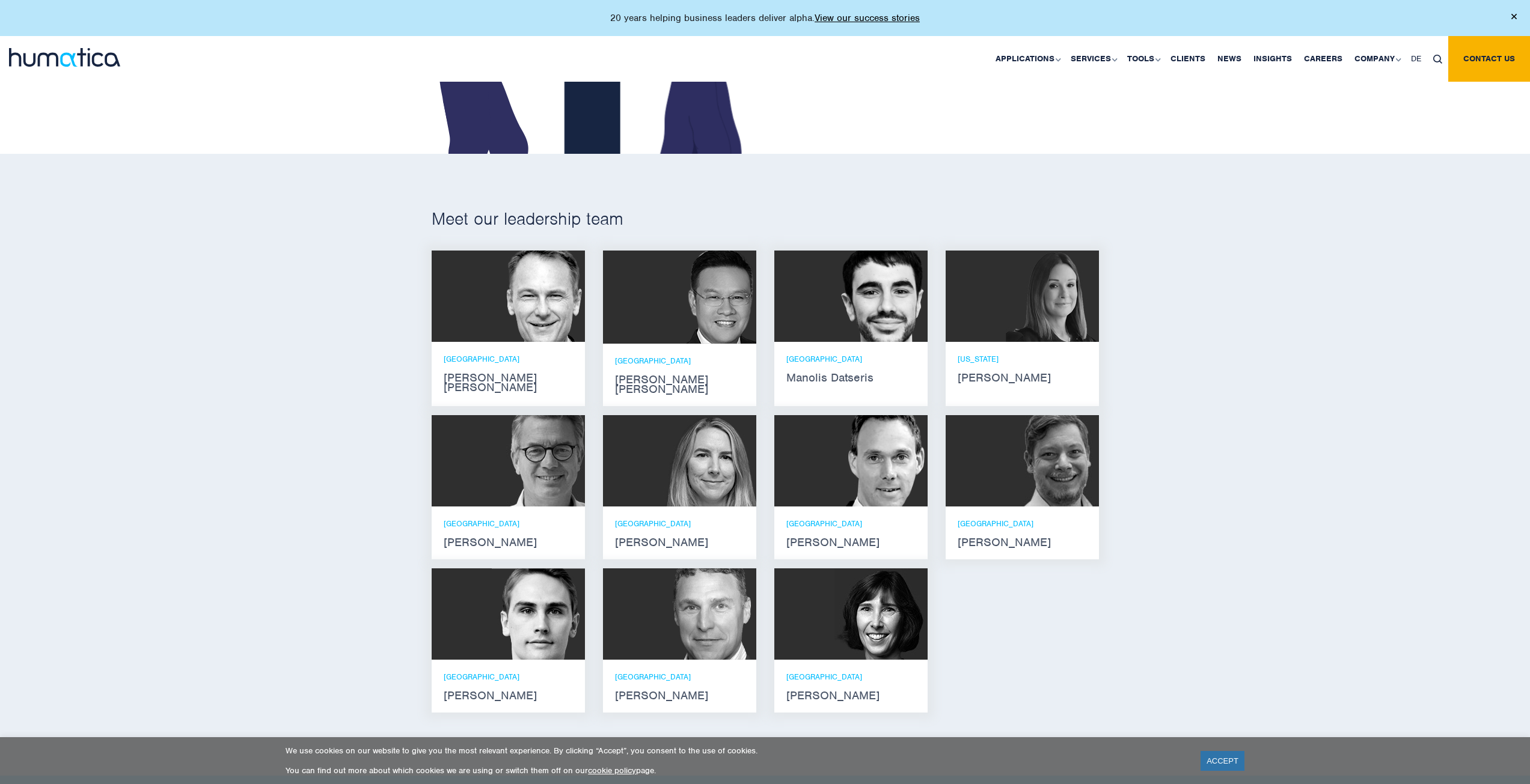
click at [691, 314] on img at bounding box center [705, 297] width 102 height 93
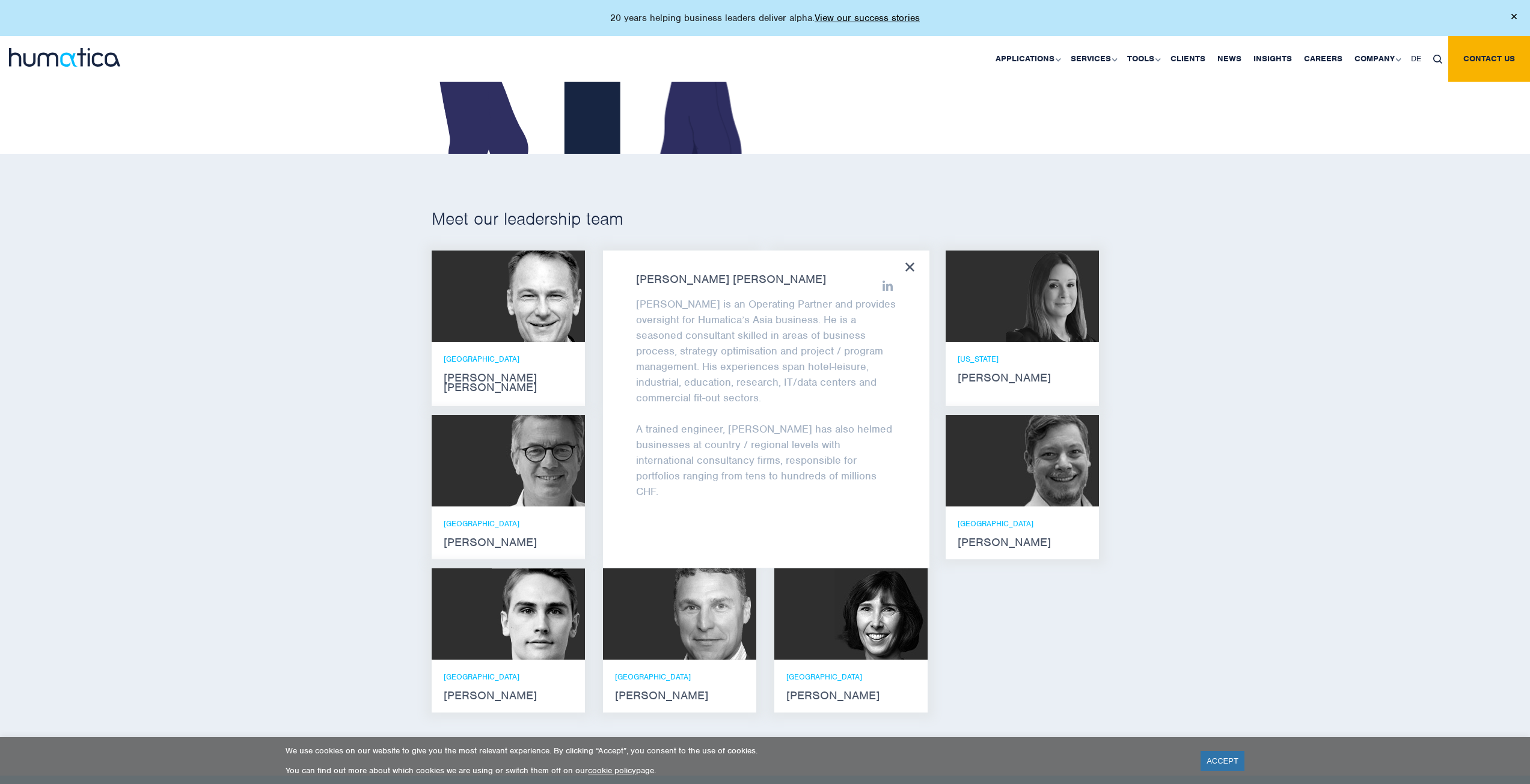
click at [909, 267] on icon at bounding box center [909, 266] width 9 height 9
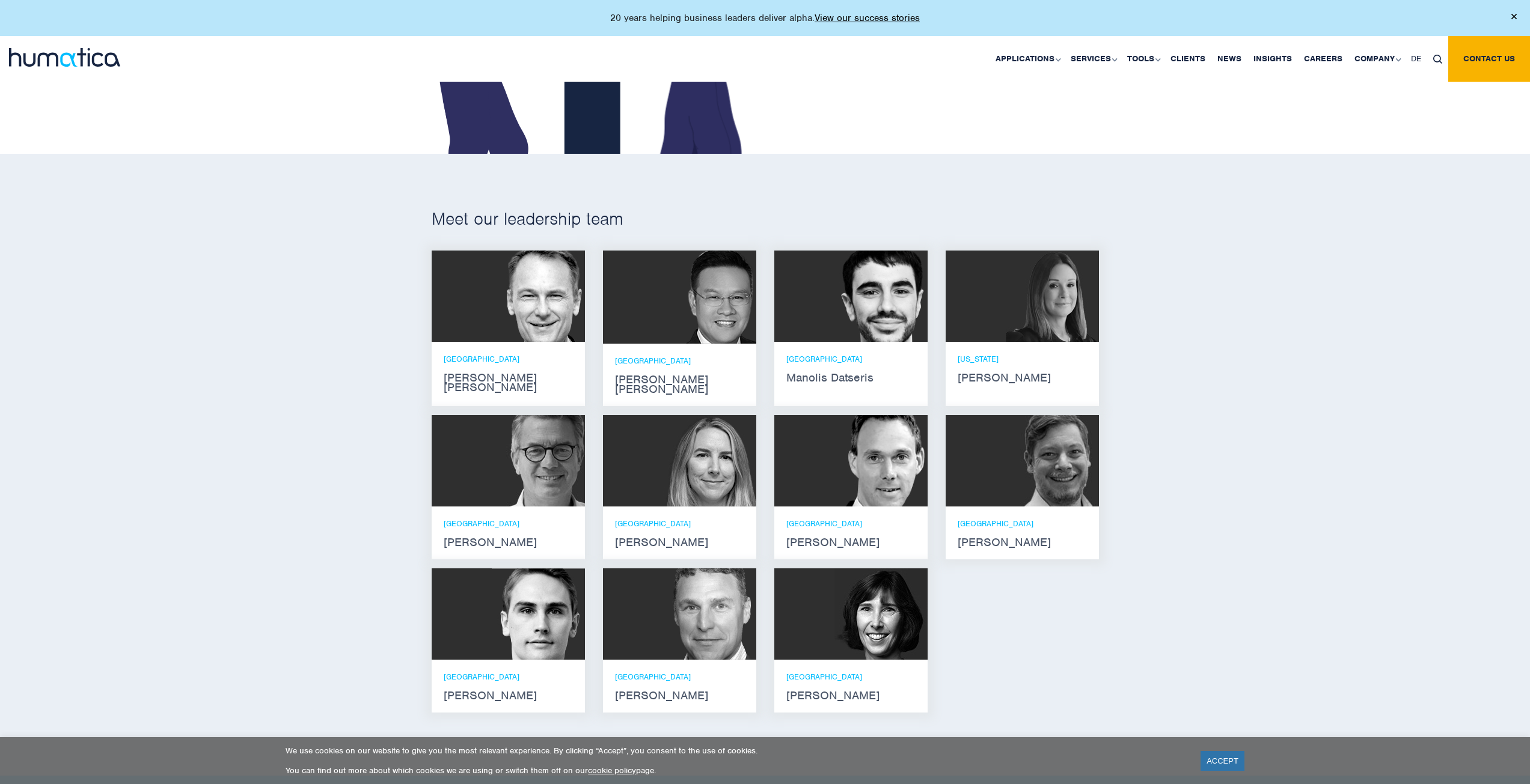
click at [987, 351] on div "NEW YORK Melissa Mounce" at bounding box center [1022, 368] width 153 height 53
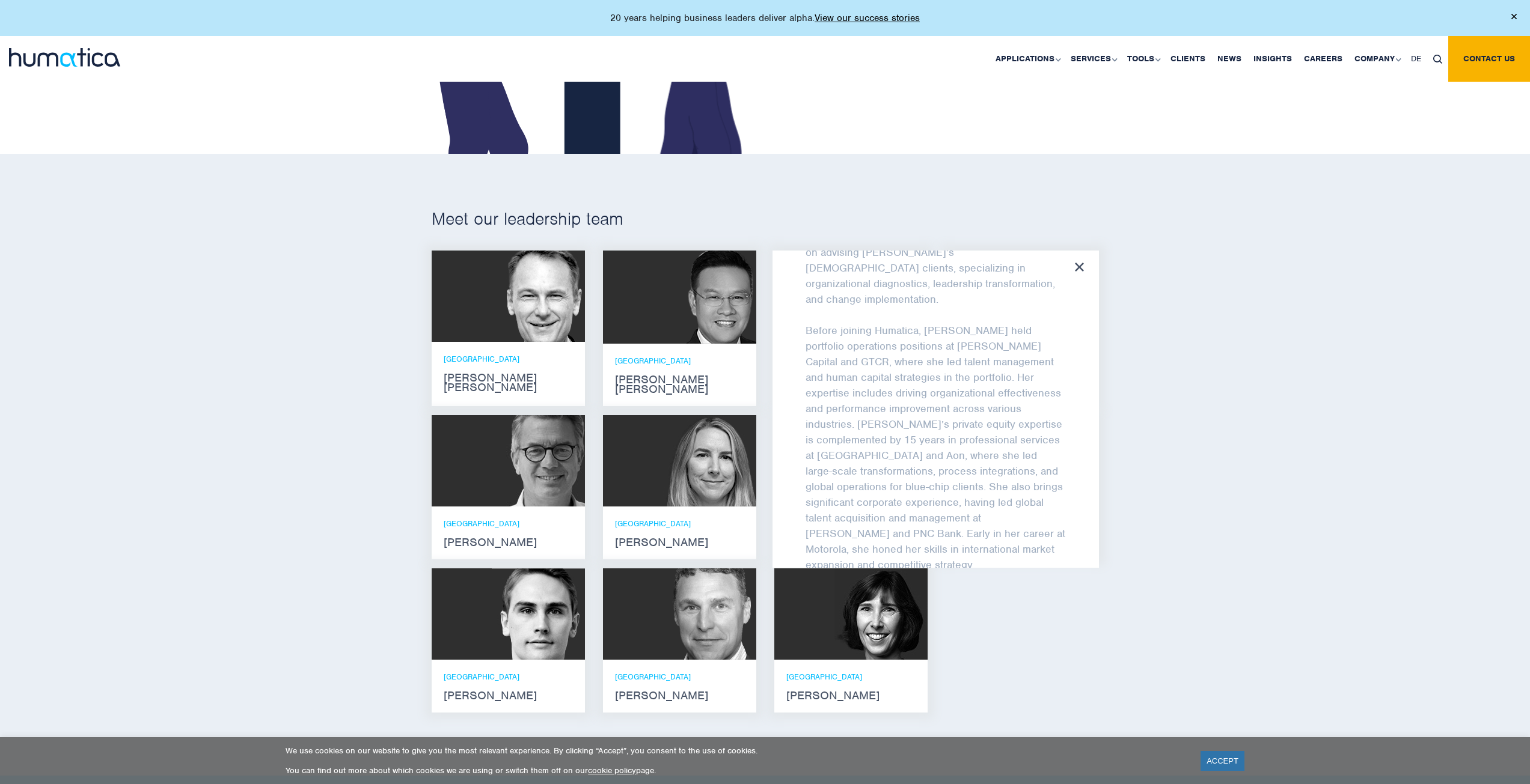
scroll to position [237, 0]
click at [1080, 265] on icon at bounding box center [1079, 266] width 9 height 9
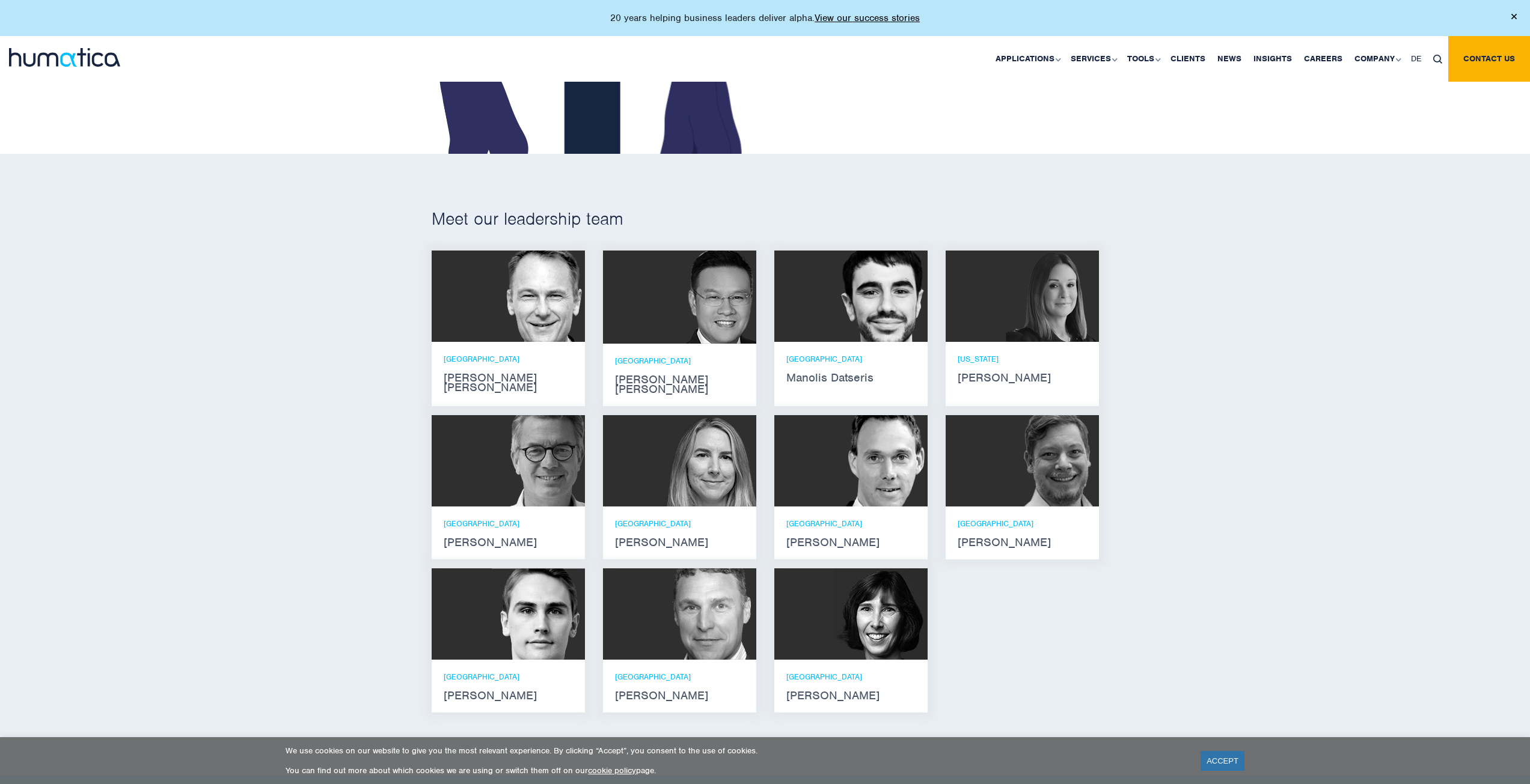
scroll to position [731, 0]
click at [640, 506] on div "LONDON Zoë Fox" at bounding box center [679, 533] width 153 height 53
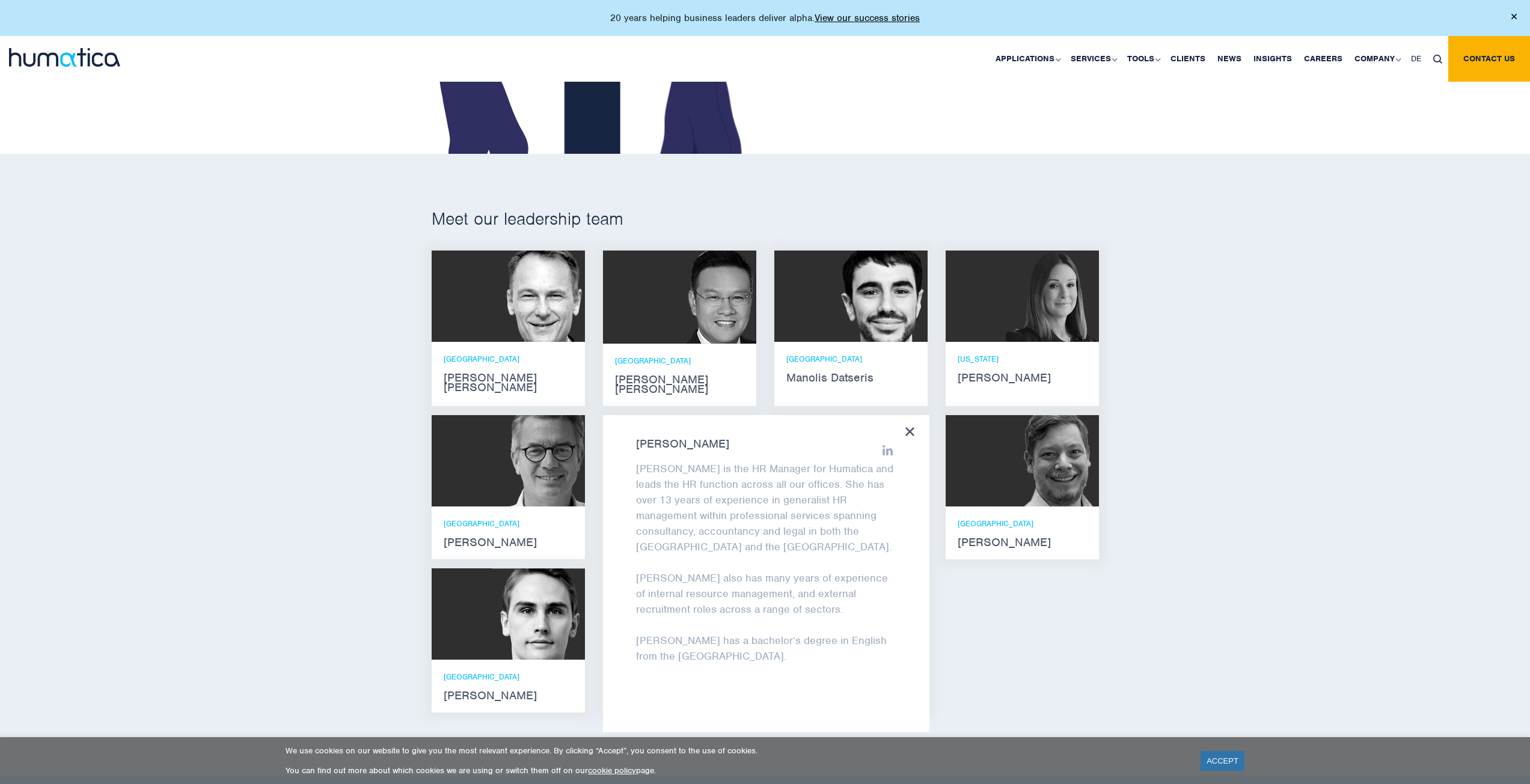
click at [910, 427] on icon at bounding box center [909, 431] width 9 height 9
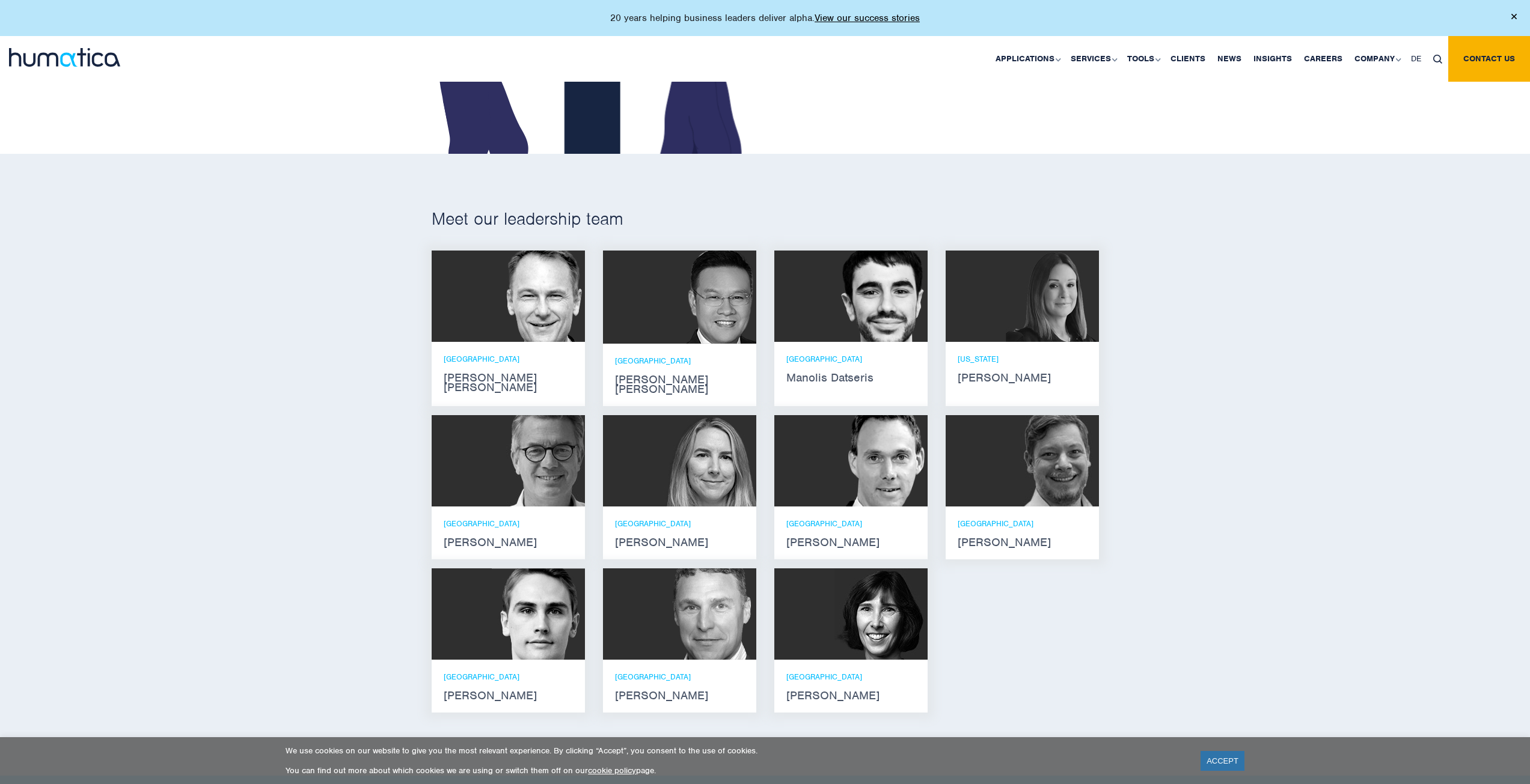
click at [542, 485] on img at bounding box center [539, 461] width 93 height 91
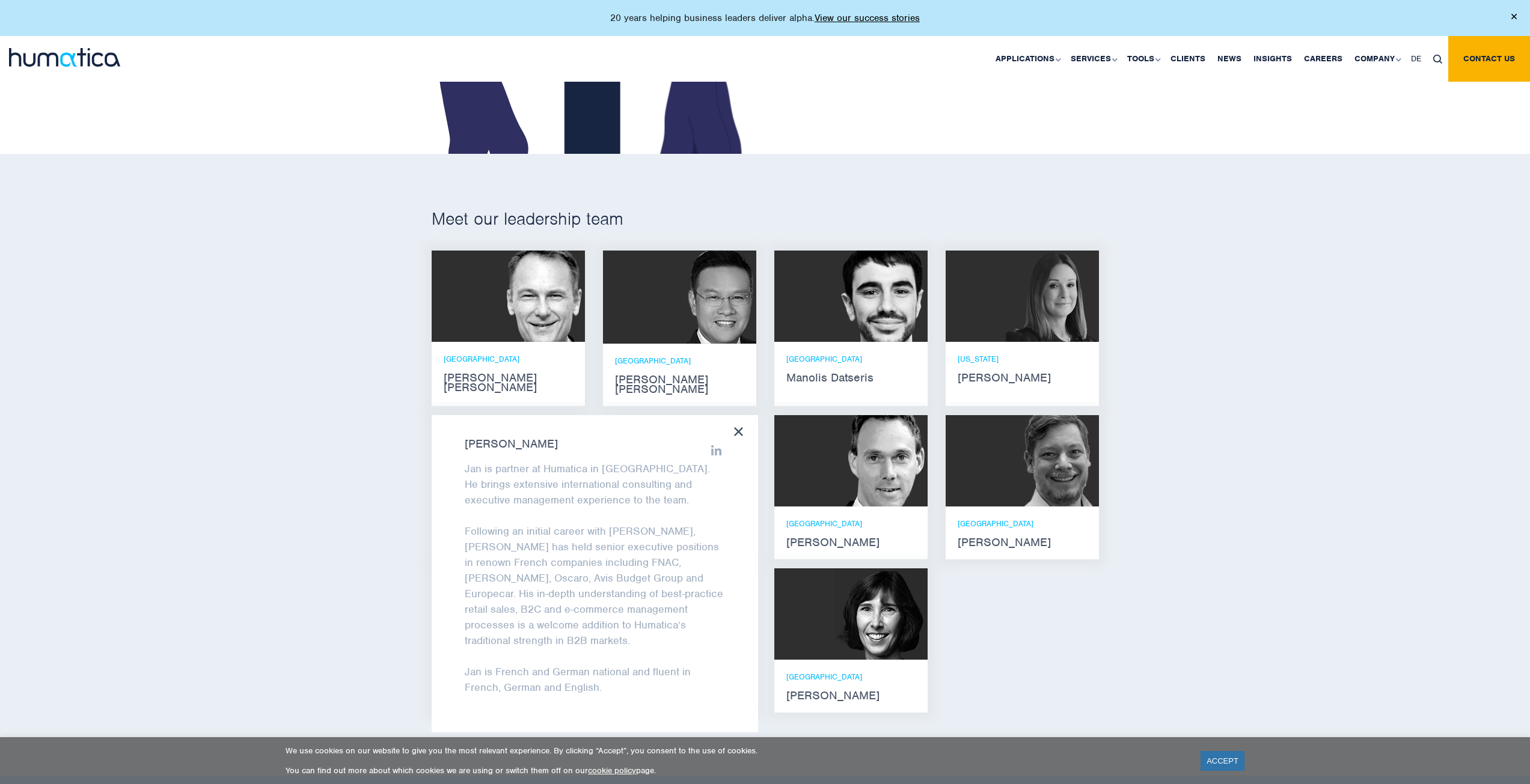
click at [731, 422] on div "Jan Löning Jan is partner at Humatica in Paris. He brings extensive internation…" at bounding box center [595, 573] width 327 height 317
click at [739, 427] on icon at bounding box center [738, 431] width 9 height 9
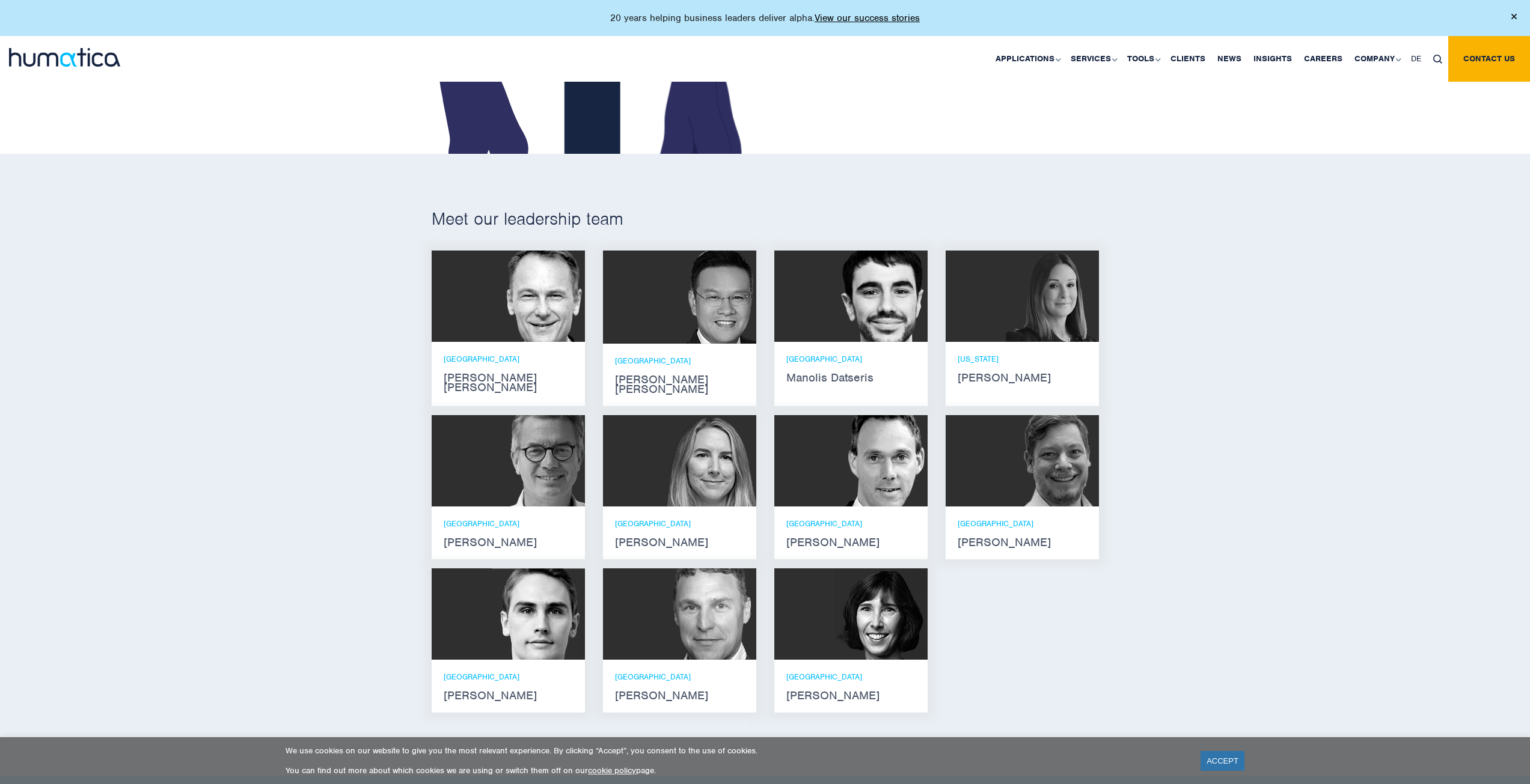
click at [833, 470] on div at bounding box center [850, 461] width 153 height 91
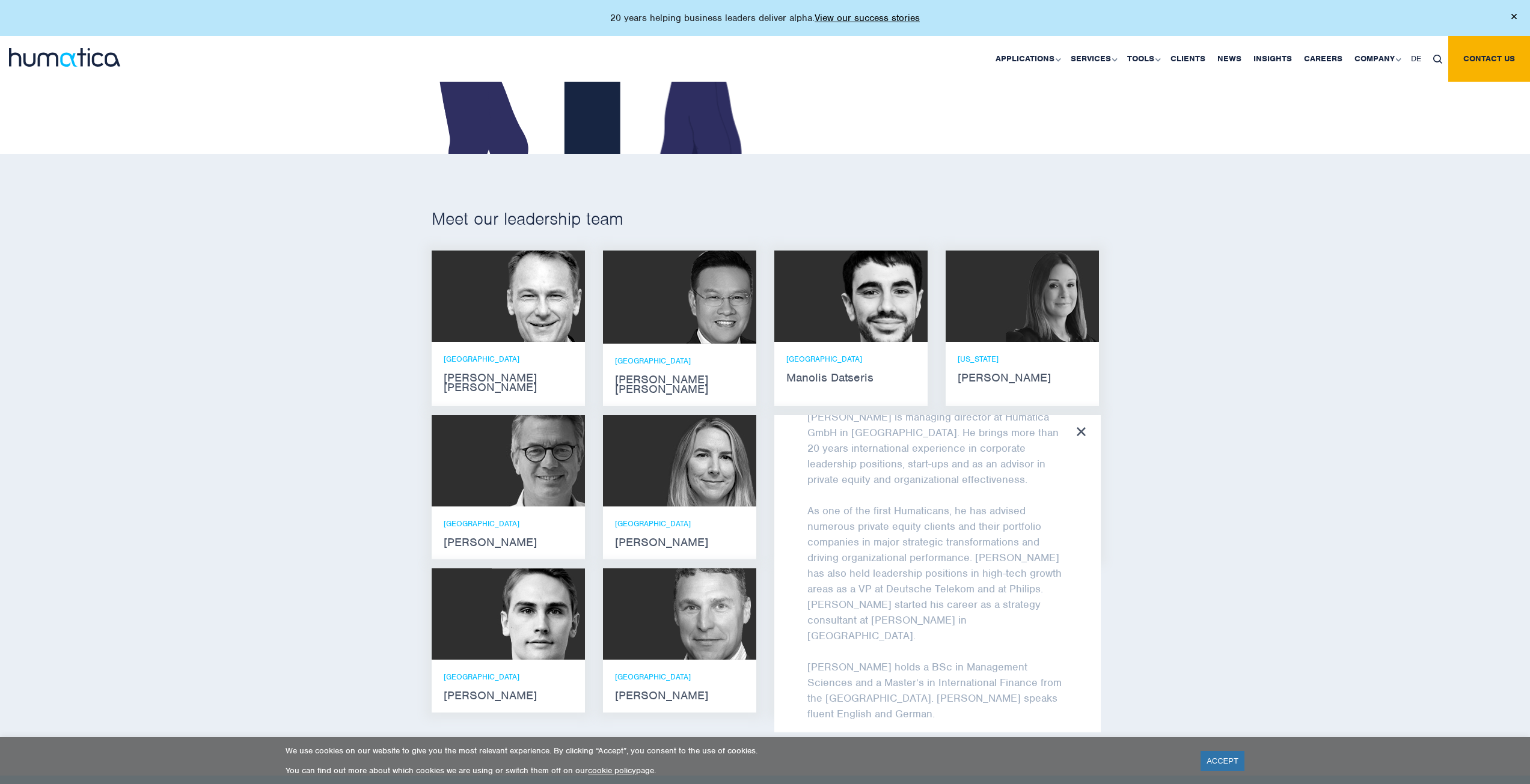
scroll to position [96, 0]
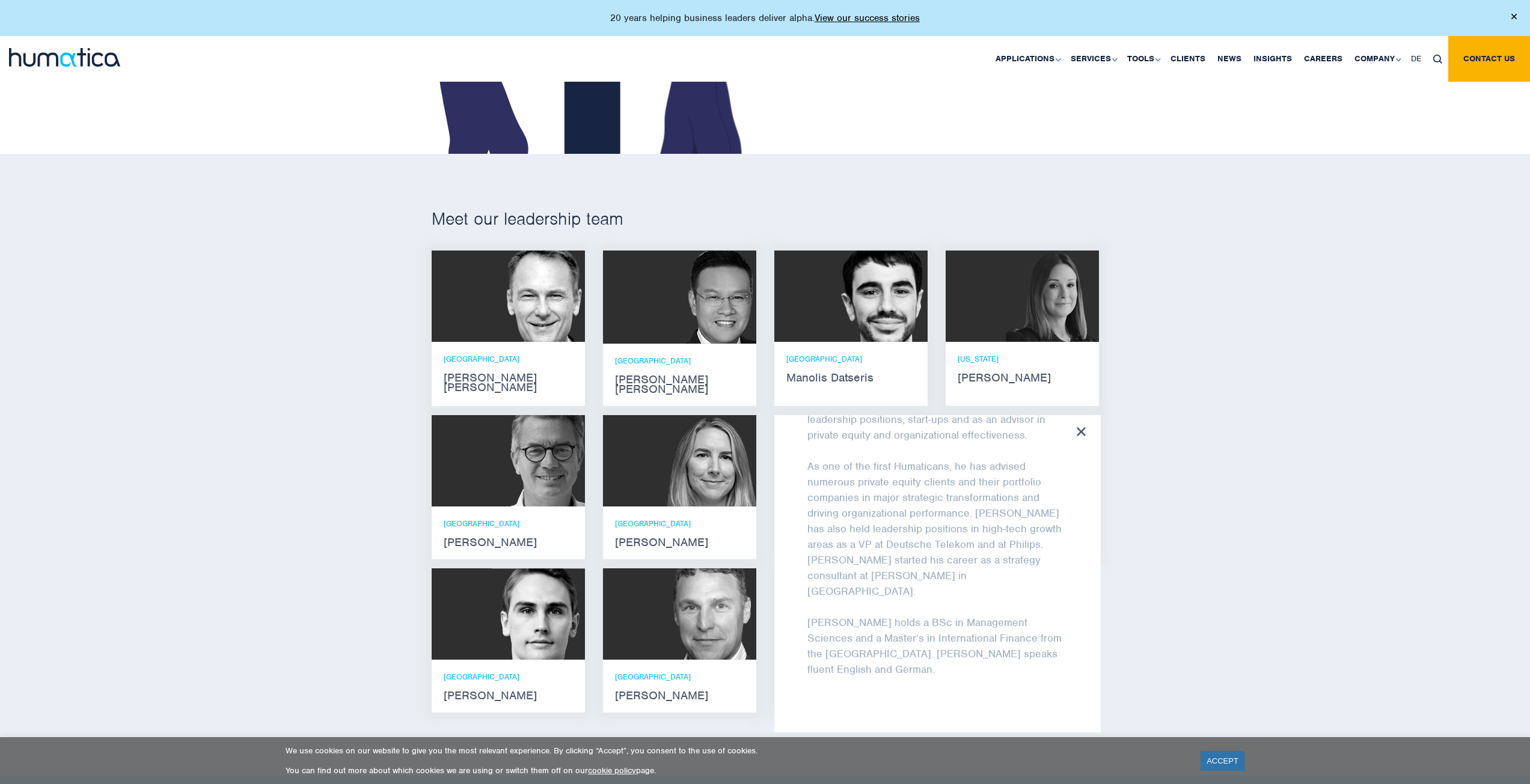
click at [1075, 415] on div "Andreas Knobloch Andreas Knobloch is managing director at Humatica GmbH in Muni…" at bounding box center [937, 573] width 327 height 317
click at [1078, 415] on div "Andreas Knobloch Andreas Knobloch is managing director at Humatica GmbH in Muni…" at bounding box center [937, 573] width 327 height 317
click at [1083, 427] on icon at bounding box center [1080, 431] width 9 height 9
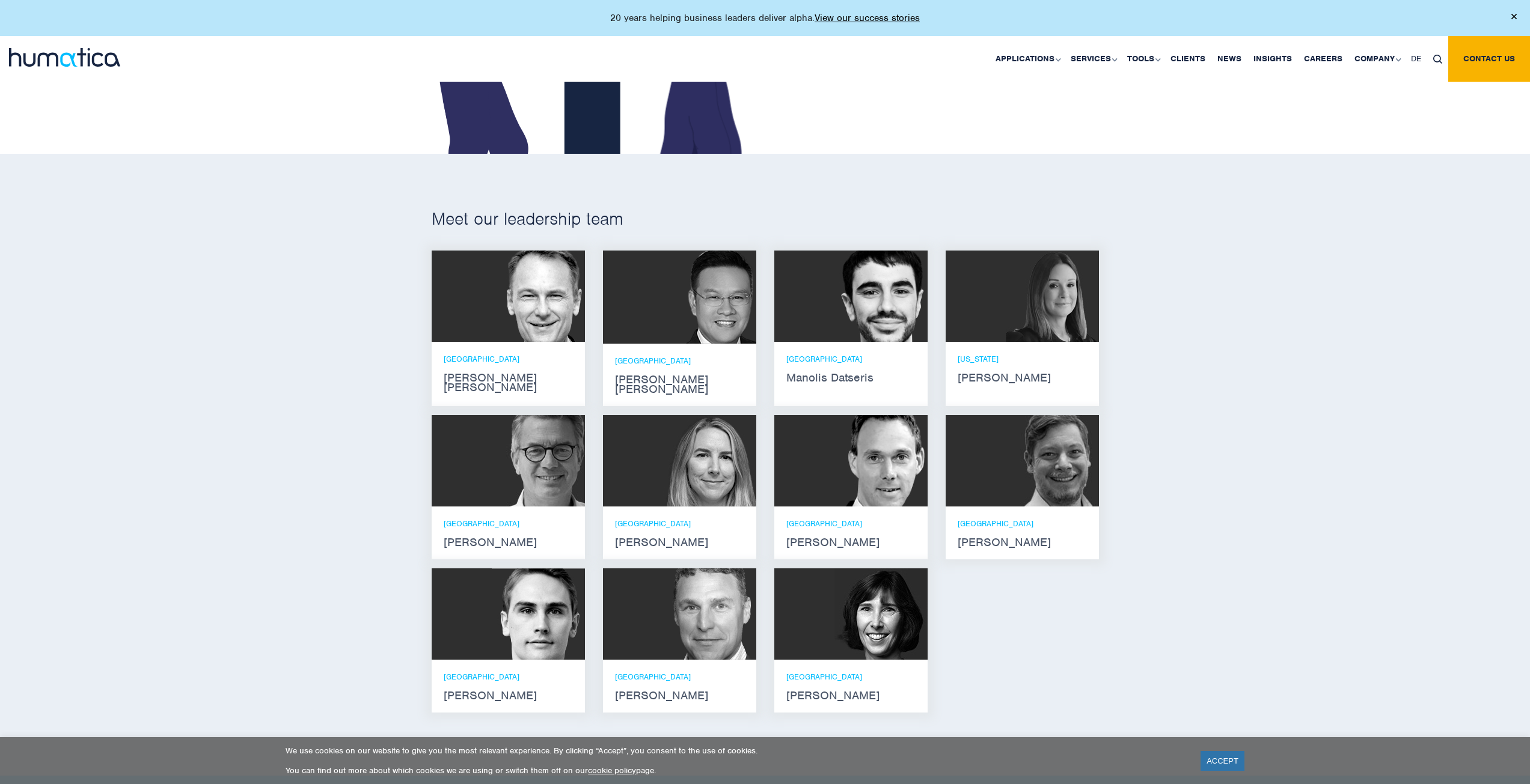
scroll to position [106, 0]
click at [1027, 448] on img at bounding box center [1052, 461] width 93 height 91
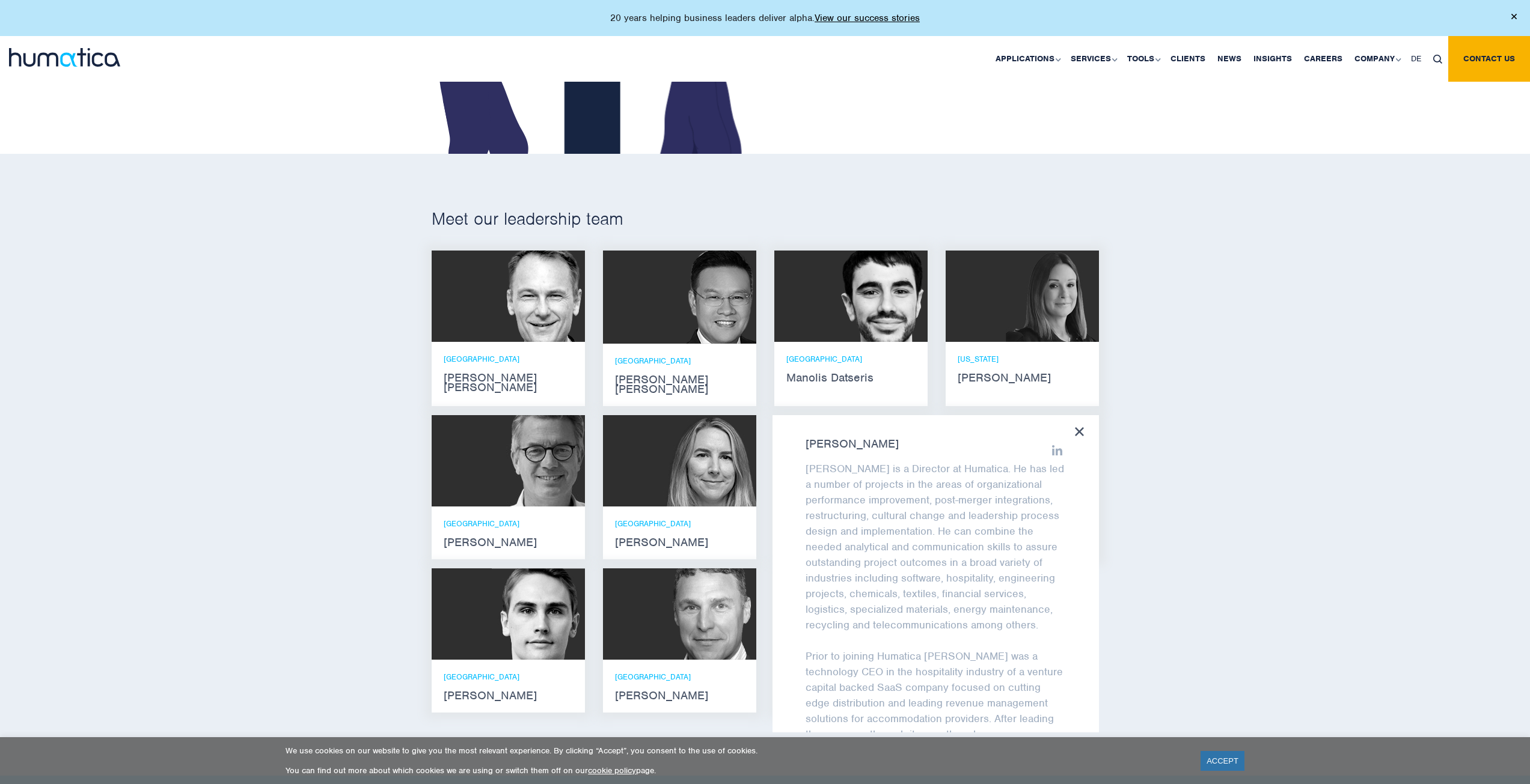
click at [1084, 416] on div "Claudio Limacher Claudio is a Director at Humatica. He has led a number of proj…" at bounding box center [935, 573] width 327 height 317
click at [1075, 427] on icon at bounding box center [1079, 431] width 9 height 9
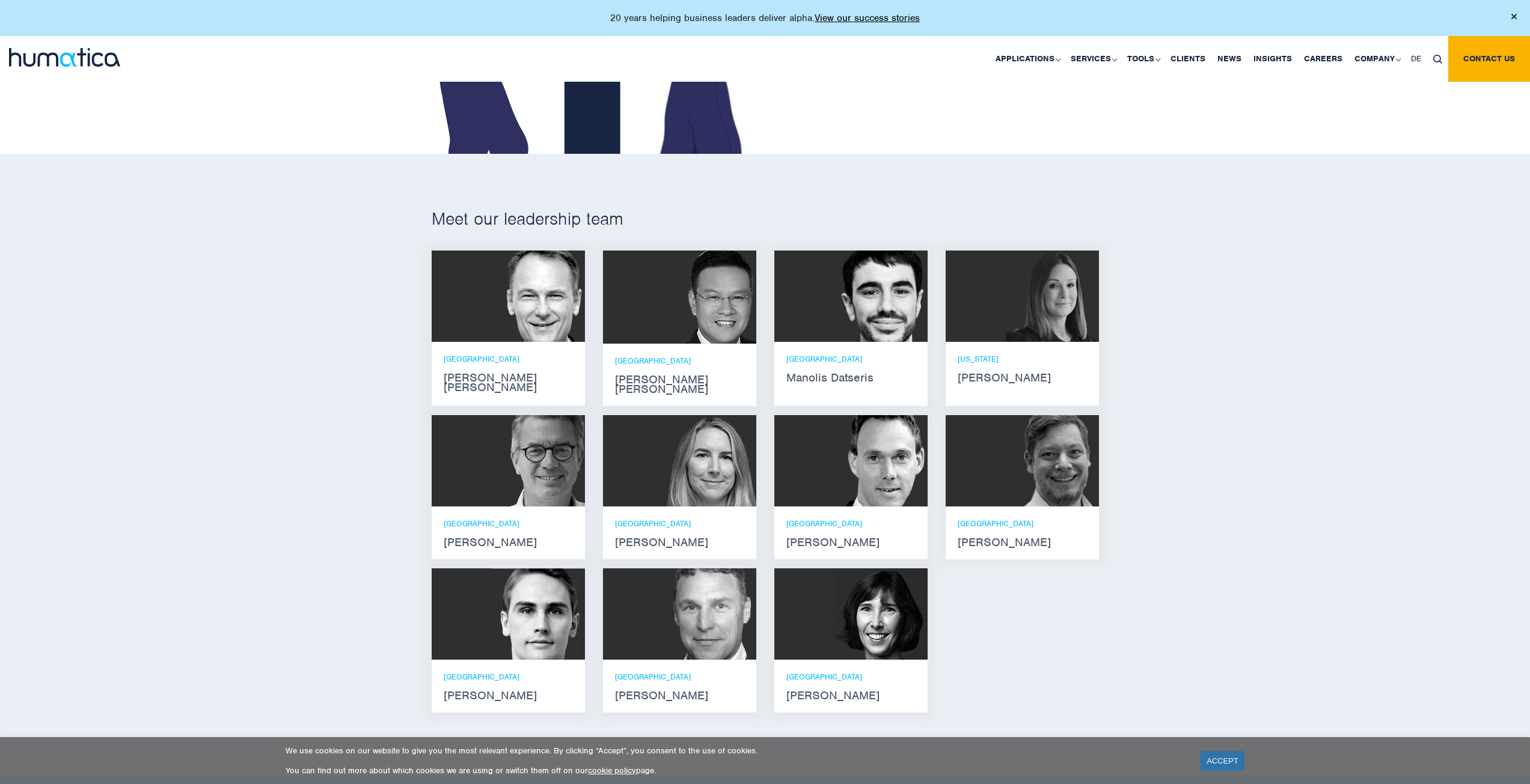
click at [552, 624] on img at bounding box center [539, 614] width 93 height 91
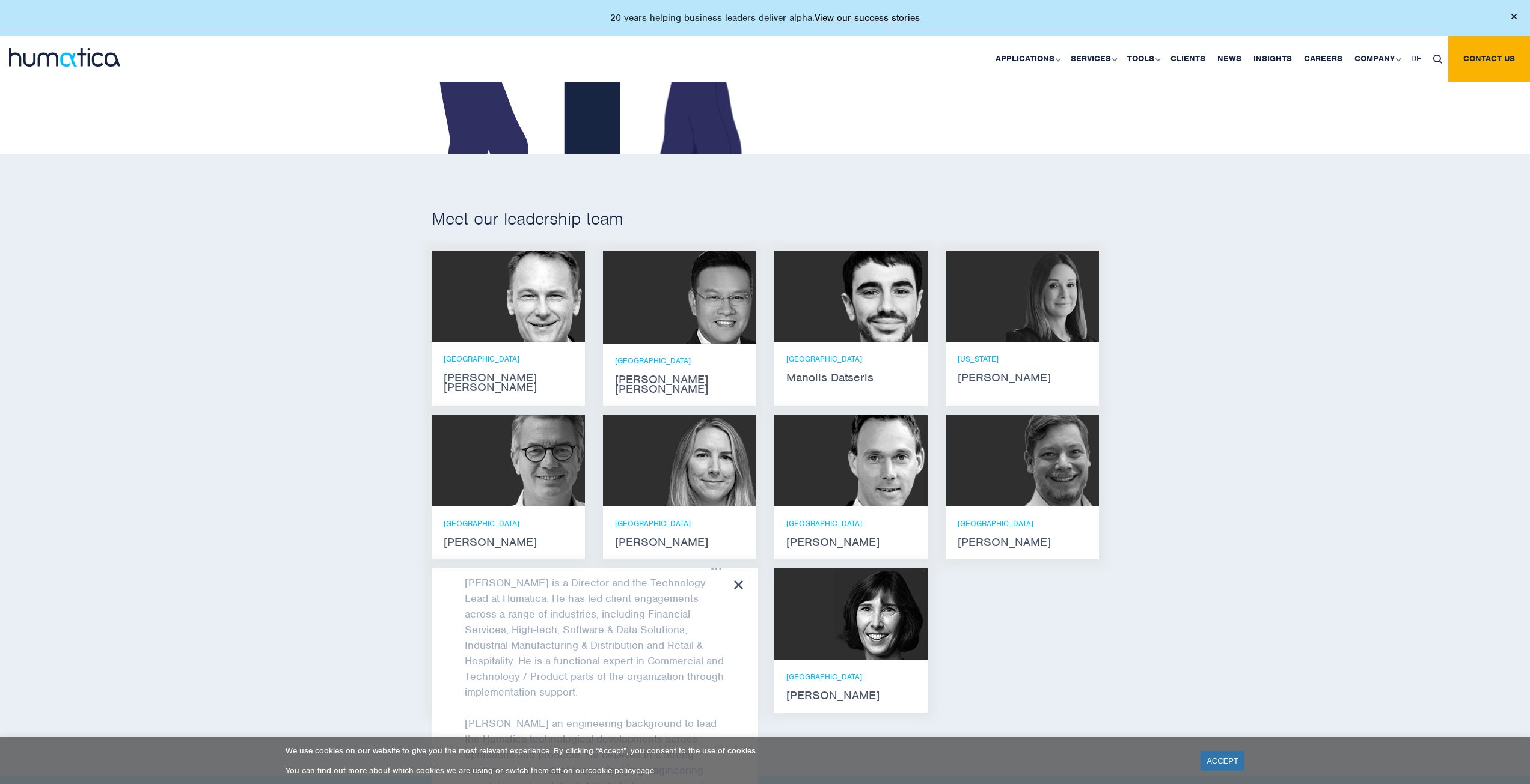
scroll to position [80, 0]
click at [739, 580] on icon at bounding box center [738, 584] width 9 height 9
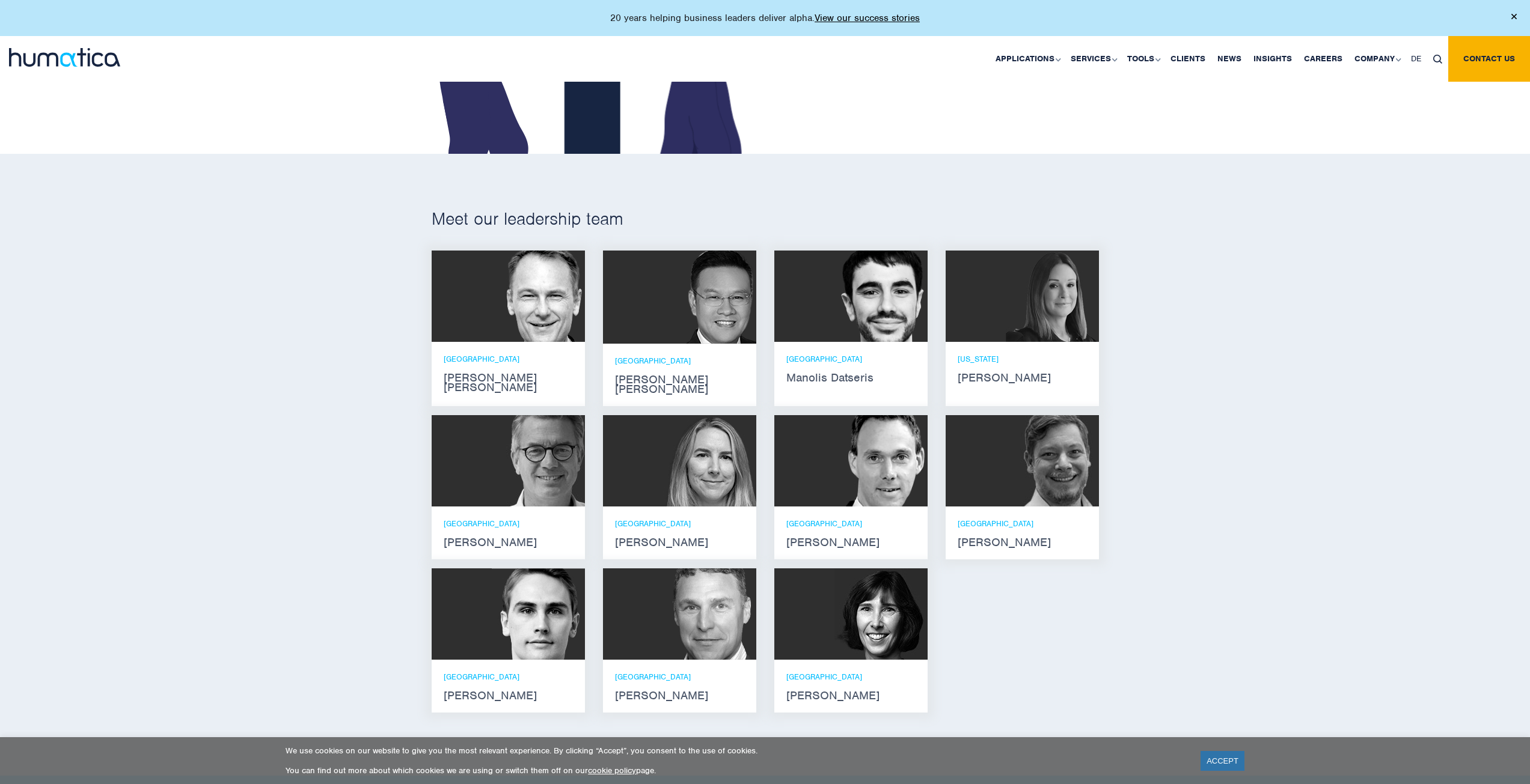
scroll to position [90, 0]
click at [868, 615] on img at bounding box center [881, 614] width 93 height 91
